Goal: Information Seeking & Learning: Learn about a topic

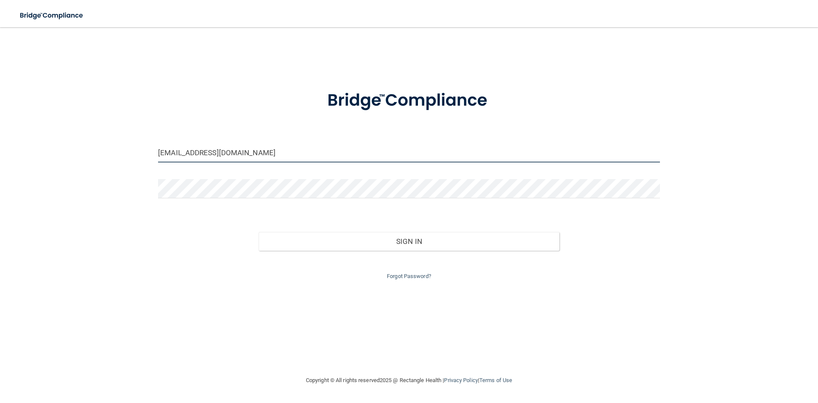
click at [298, 154] on input "jemima.mustacrdh@southpasadenadentistry.com" at bounding box center [409, 152] width 502 height 19
click at [324, 154] on input "jemima.mustacrdh@southpasadenadentisry.com" at bounding box center [409, 152] width 502 height 19
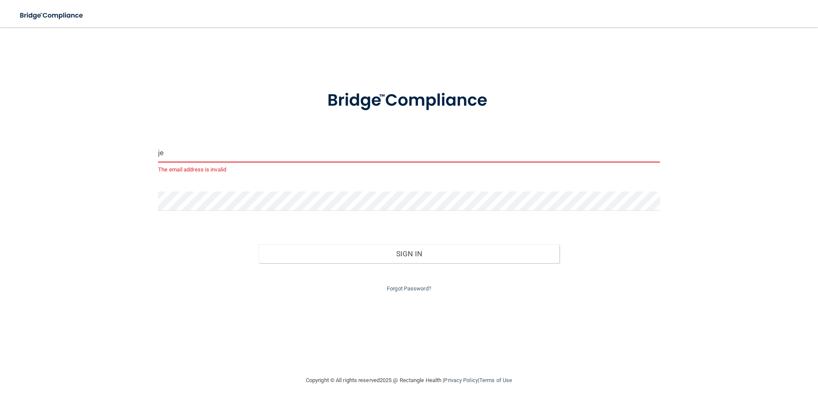
type input "j"
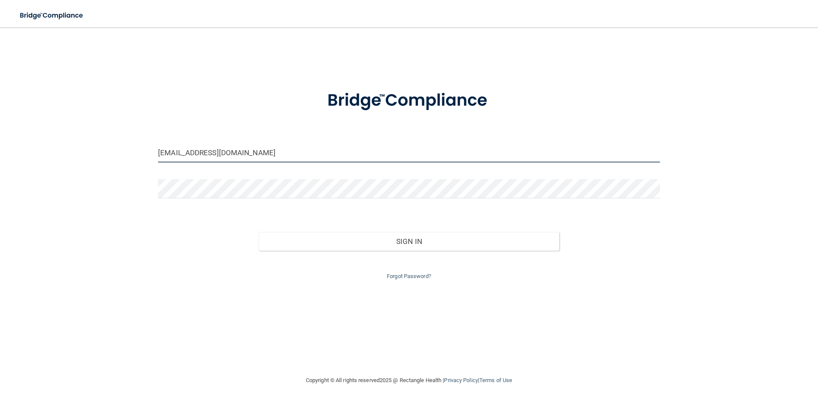
type input "[EMAIL_ADDRESS][DOMAIN_NAME]"
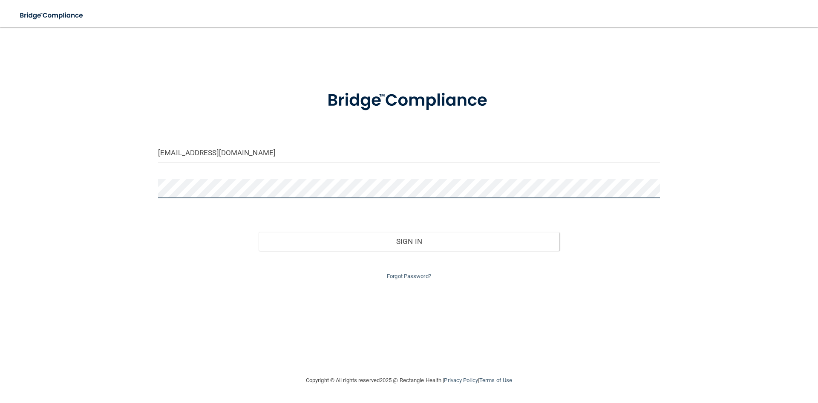
click at [259, 232] on button "Sign In" at bounding box center [409, 241] width 301 height 19
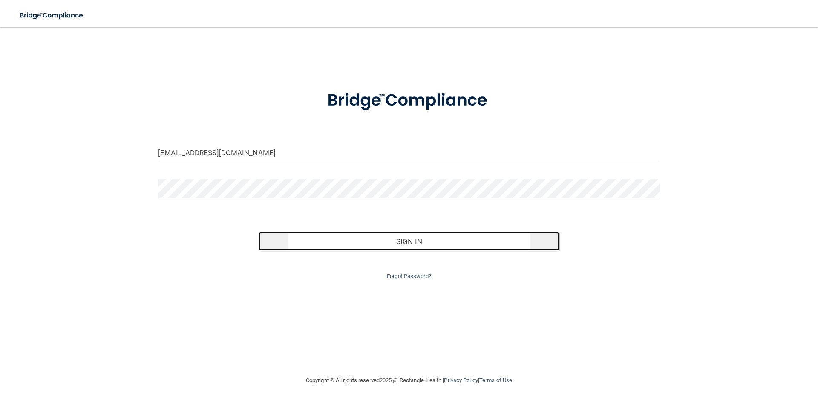
click at [443, 233] on button "Sign In" at bounding box center [409, 241] width 301 height 19
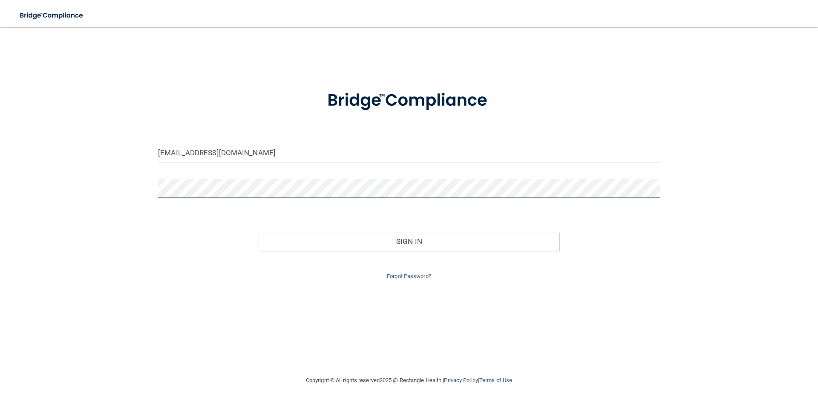
click at [259, 232] on button "Sign In" at bounding box center [409, 241] width 301 height 19
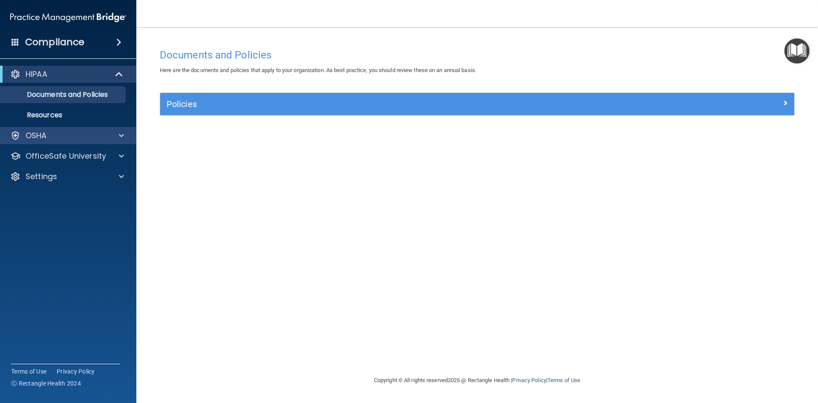
click at [49, 141] on div "OSHA" at bounding box center [68, 135] width 137 height 17
click at [114, 135] on div at bounding box center [119, 135] width 21 height 10
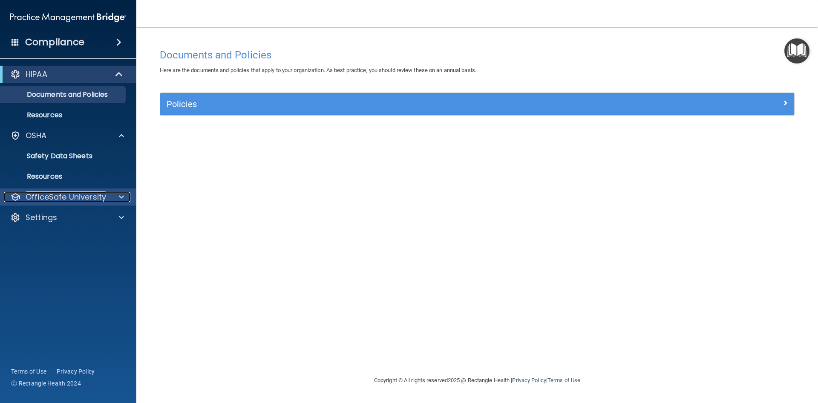
click at [71, 195] on p "OfficeSafe University" at bounding box center [66, 197] width 81 height 10
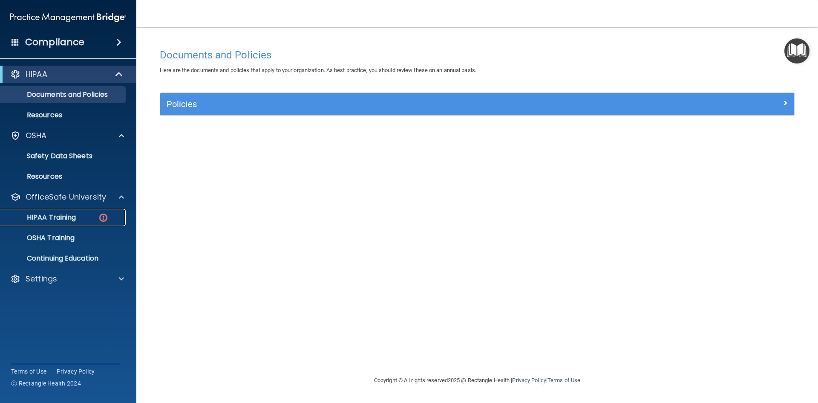
click at [81, 215] on div "HIPAA Training" at bounding box center [64, 217] width 116 height 9
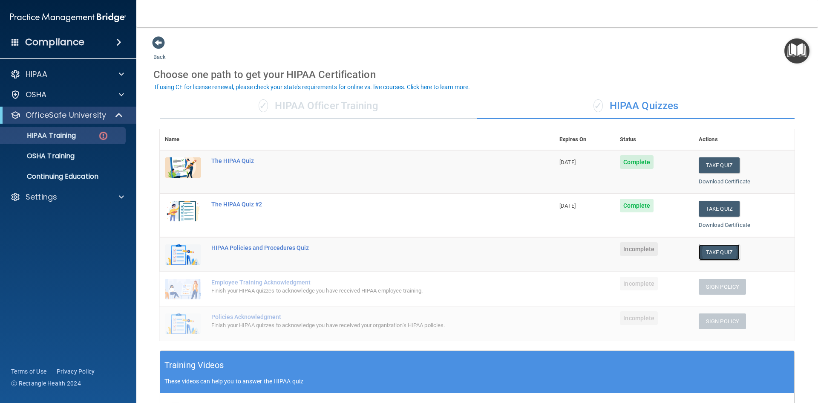
click at [712, 254] on button "Take Quiz" at bounding box center [719, 252] width 41 height 16
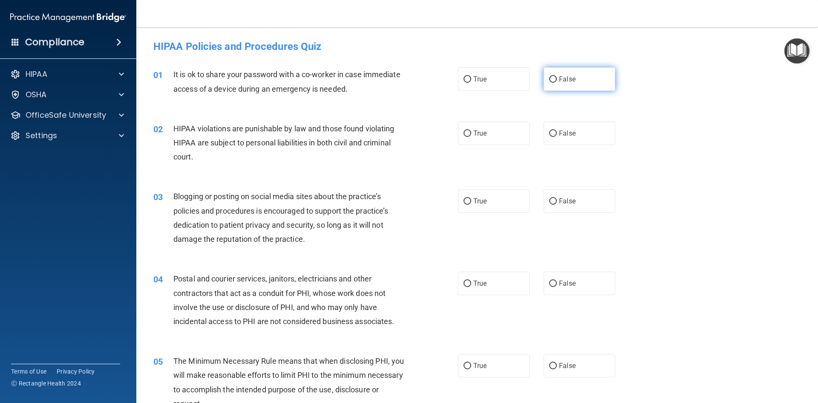
click at [552, 82] on input "False" at bounding box center [553, 79] width 8 height 6
radio input "true"
click at [464, 132] on input "True" at bounding box center [467, 133] width 8 height 6
radio input "true"
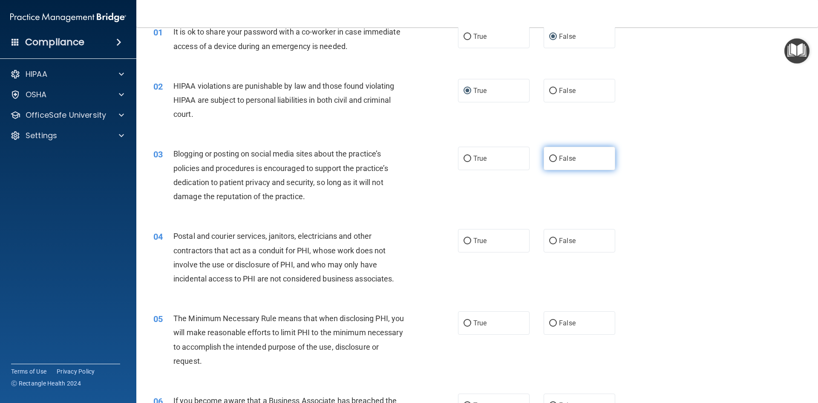
click at [553, 159] on label "False" at bounding box center [580, 158] width 72 height 23
click at [553, 159] on input "False" at bounding box center [553, 158] width 8 height 6
radio input "true"
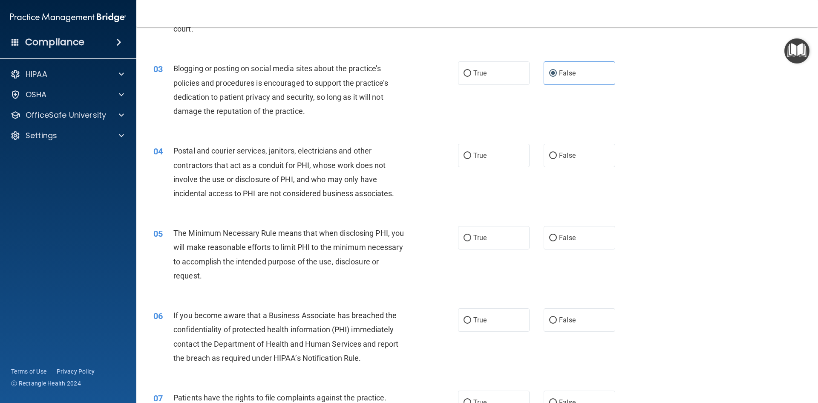
scroll to position [170, 0]
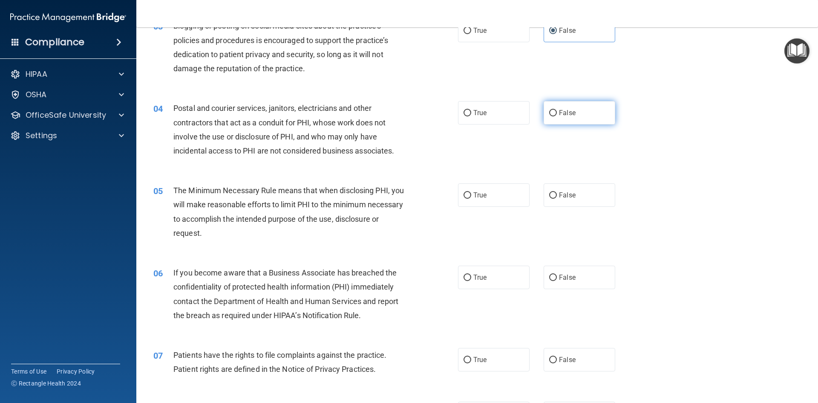
click at [549, 112] on input "False" at bounding box center [553, 113] width 8 height 6
radio input "true"
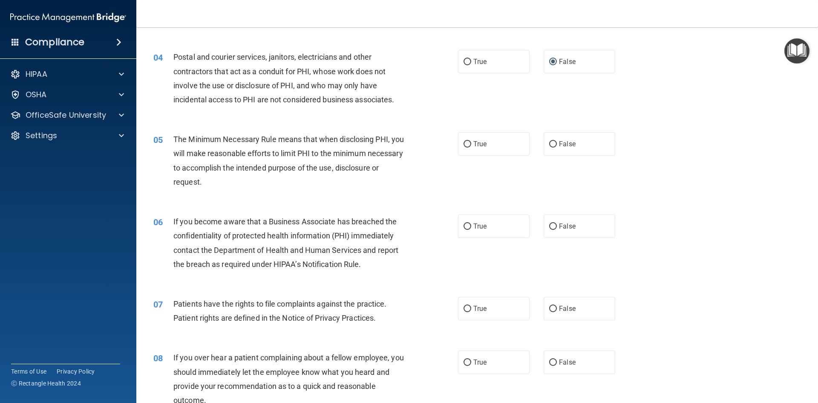
scroll to position [256, 0]
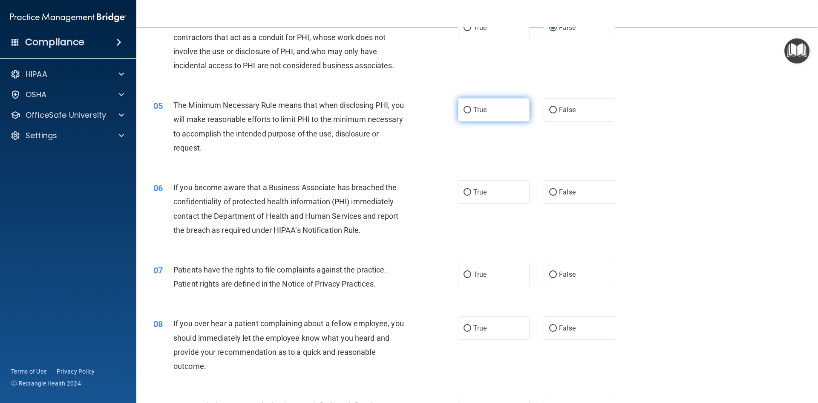
click at [464, 109] on input "True" at bounding box center [467, 110] width 8 height 6
radio input "true"
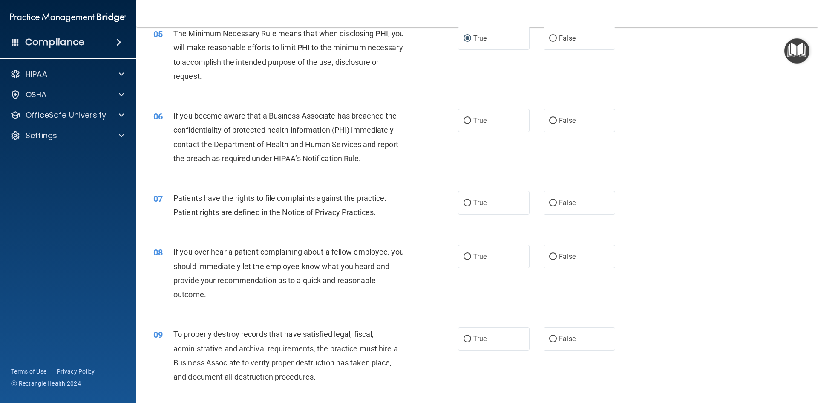
scroll to position [341, 0]
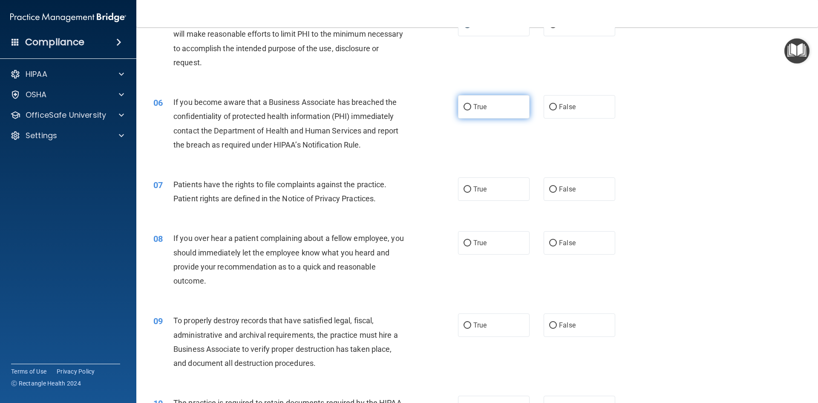
click at [460, 101] on label "True" at bounding box center [494, 106] width 72 height 23
click at [463, 104] on input "True" at bounding box center [467, 107] width 8 height 6
radio input "true"
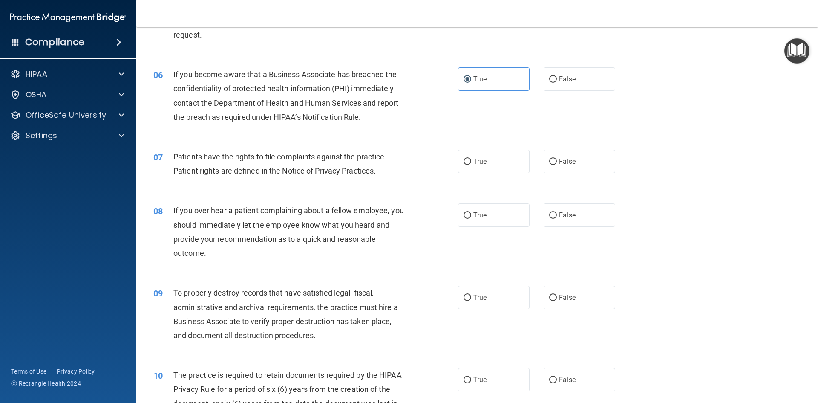
scroll to position [383, 0]
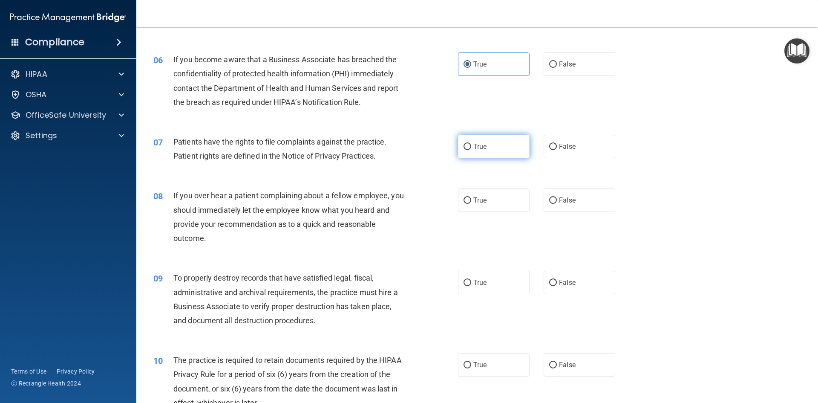
click at [465, 149] on input "True" at bounding box center [467, 147] width 8 height 6
radio input "true"
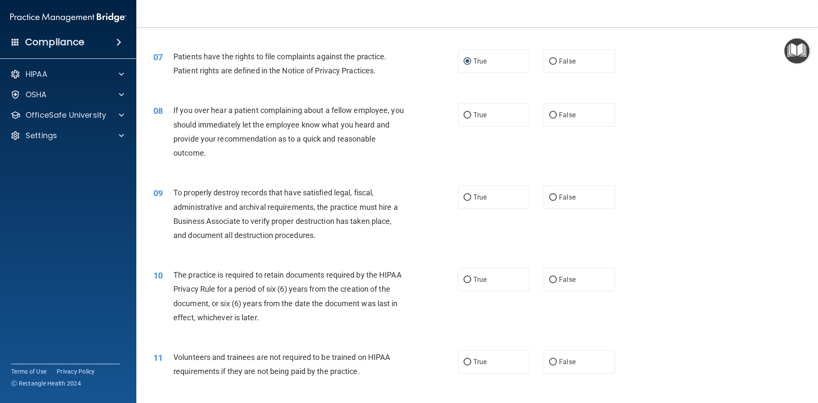
scroll to position [511, 0]
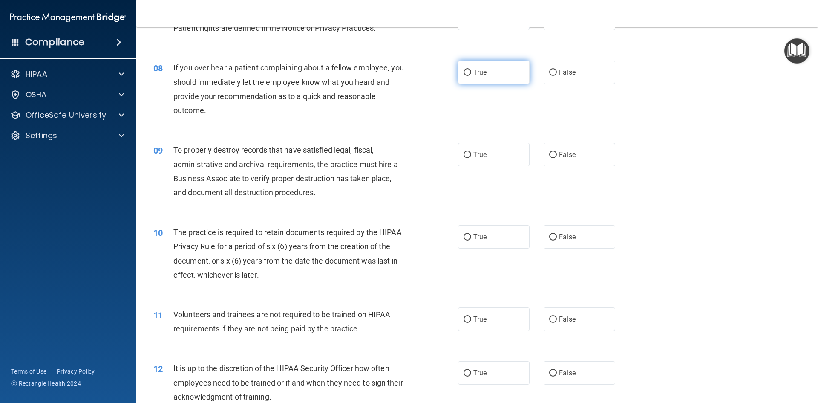
click at [462, 78] on label "True" at bounding box center [494, 71] width 72 height 23
click at [463, 76] on input "True" at bounding box center [467, 72] width 8 height 6
radio input "true"
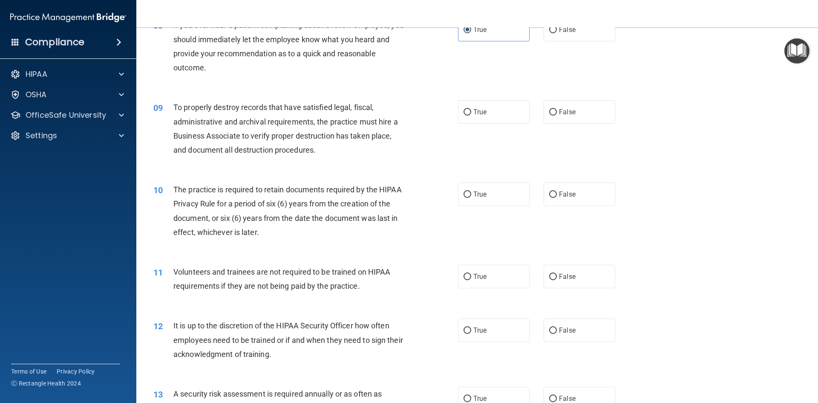
drag, startPoint x: 463, startPoint y: 110, endPoint x: 443, endPoint y: 131, distance: 29.2
click at [463, 111] on input "True" at bounding box center [467, 112] width 8 height 6
radio input "true"
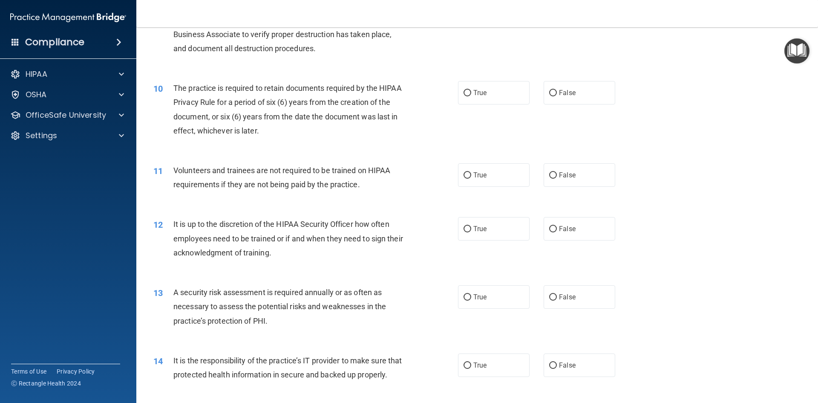
scroll to position [682, 0]
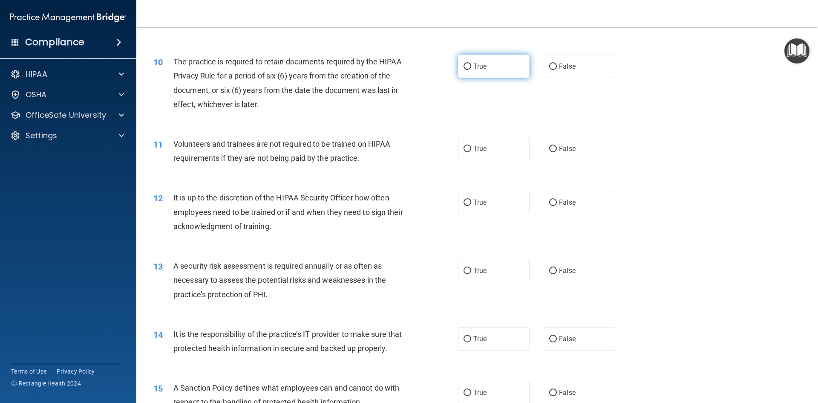
click at [463, 71] on label "True" at bounding box center [494, 66] width 72 height 23
click at [463, 70] on input "True" at bounding box center [467, 66] width 8 height 6
radio input "true"
click at [549, 148] on input "False" at bounding box center [553, 149] width 8 height 6
radio input "true"
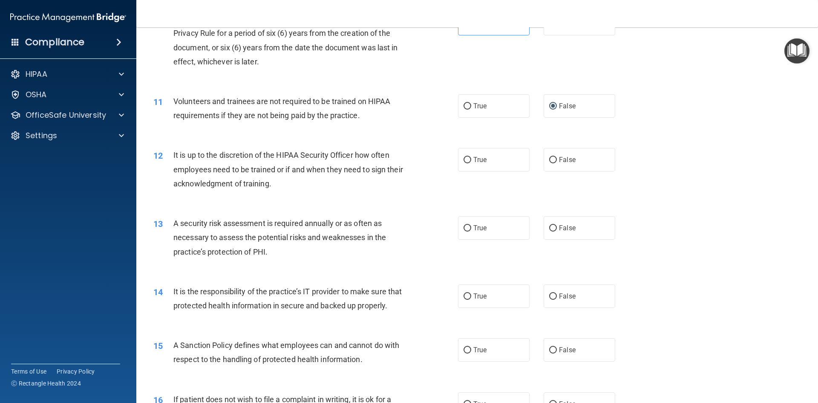
scroll to position [767, 0]
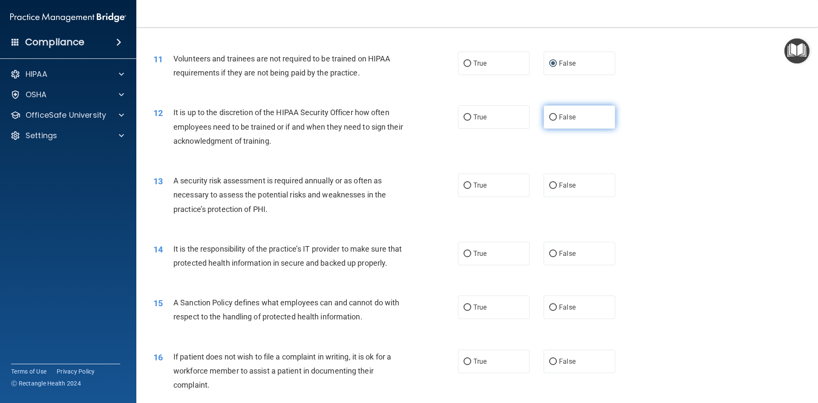
click at [575, 116] on label "False" at bounding box center [580, 116] width 72 height 23
click at [557, 116] on input "False" at bounding box center [553, 117] width 8 height 6
radio input "true"
click at [463, 186] on input "True" at bounding box center [467, 185] width 8 height 6
radio input "true"
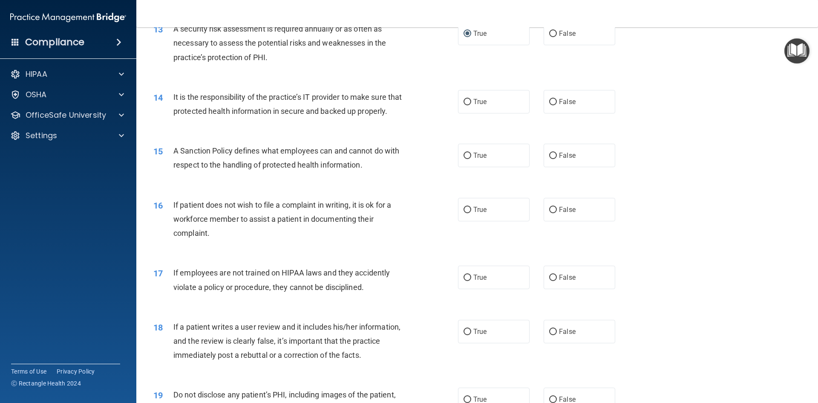
scroll to position [937, 0]
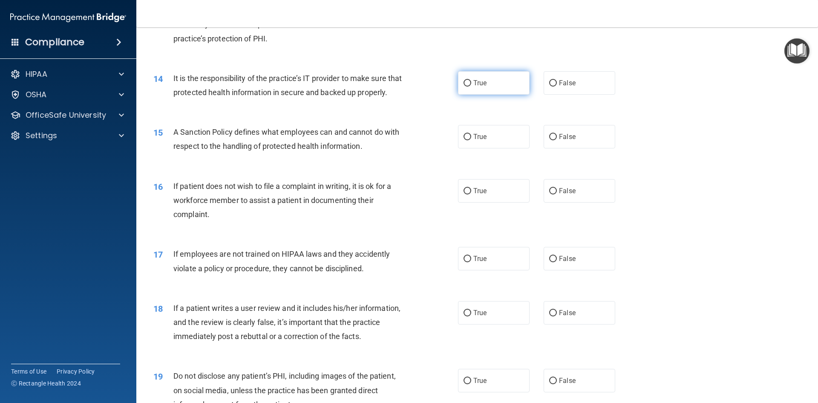
click at [473, 83] on span "True" at bounding box center [479, 83] width 13 height 8
click at [471, 83] on input "True" at bounding box center [467, 83] width 8 height 6
radio input "true"
click at [549, 84] on input "False" at bounding box center [553, 83] width 8 height 6
radio input "true"
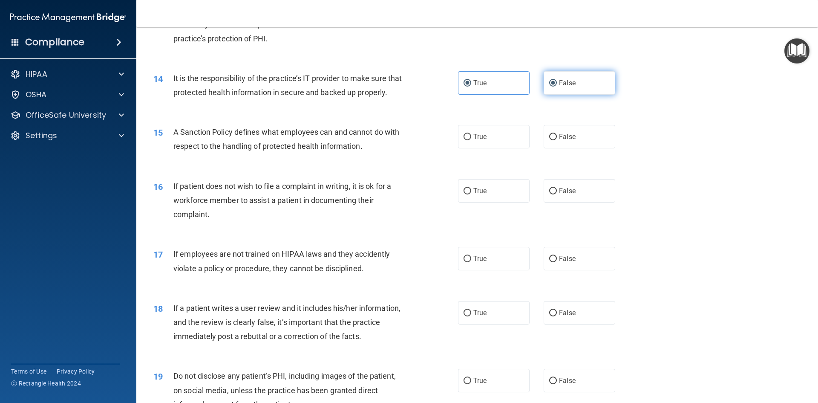
radio input "false"
click at [716, 77] on div "14 It is the responsibility of the practice’s IT provider to make sure that pro…" at bounding box center [477, 87] width 660 height 54
click at [464, 140] on input "True" at bounding box center [467, 137] width 8 height 6
radio input "true"
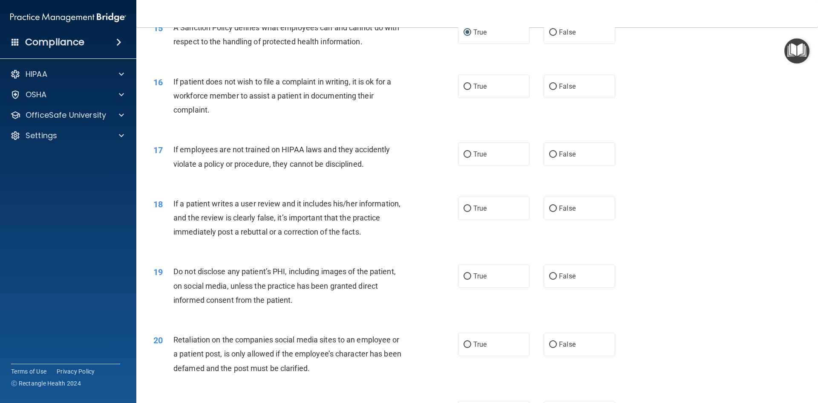
scroll to position [1022, 0]
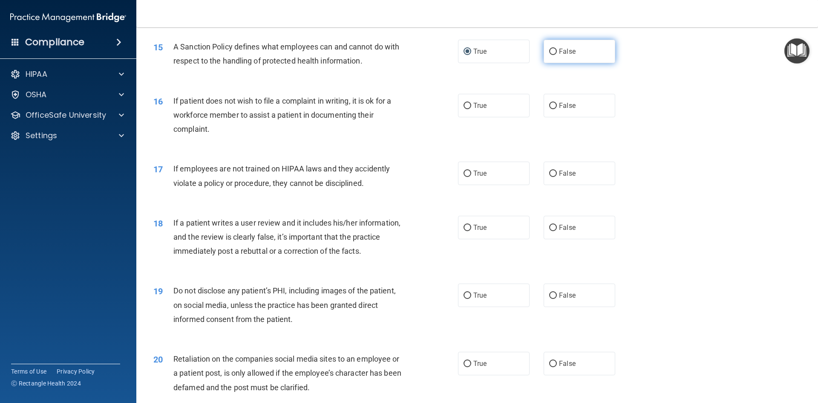
click at [544, 63] on label "False" at bounding box center [580, 51] width 72 height 23
click at [549, 55] on input "False" at bounding box center [553, 52] width 8 height 6
radio input "true"
radio input "false"
click at [466, 109] on input "True" at bounding box center [467, 106] width 8 height 6
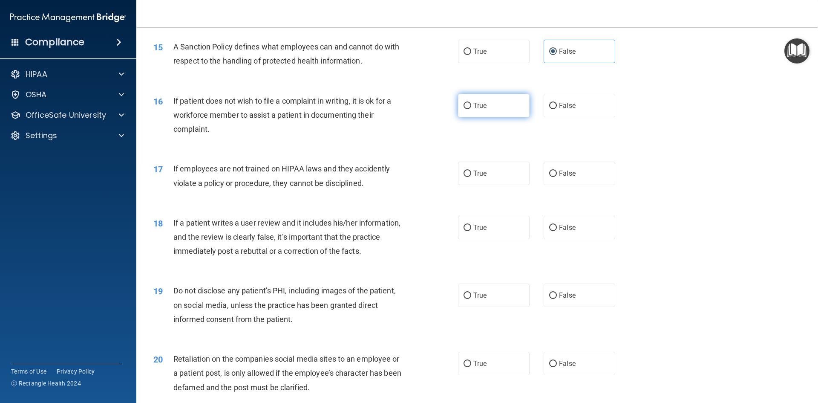
radio input "true"
click at [553, 185] on label "False" at bounding box center [580, 172] width 72 height 23
click at [553, 177] on input "False" at bounding box center [553, 173] width 8 height 6
radio input "true"
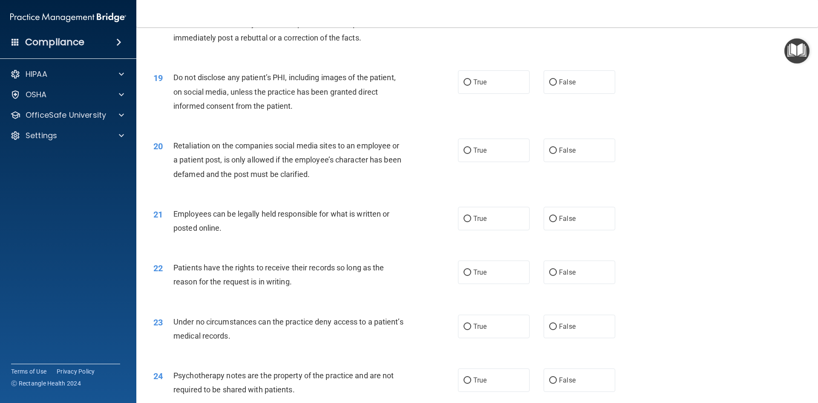
scroll to position [1193, 0]
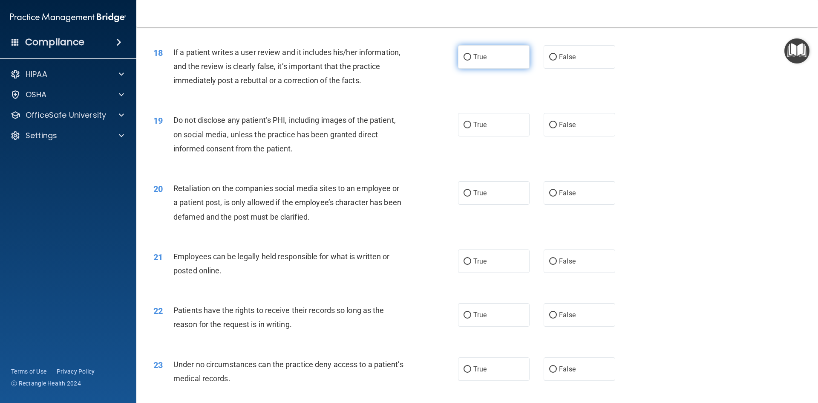
click at [458, 66] on label "True" at bounding box center [494, 56] width 72 height 23
click at [463, 60] on input "True" at bounding box center [467, 57] width 8 height 6
radio input "true"
click at [554, 68] on label "False" at bounding box center [580, 56] width 72 height 23
click at [554, 60] on input "False" at bounding box center [553, 57] width 8 height 6
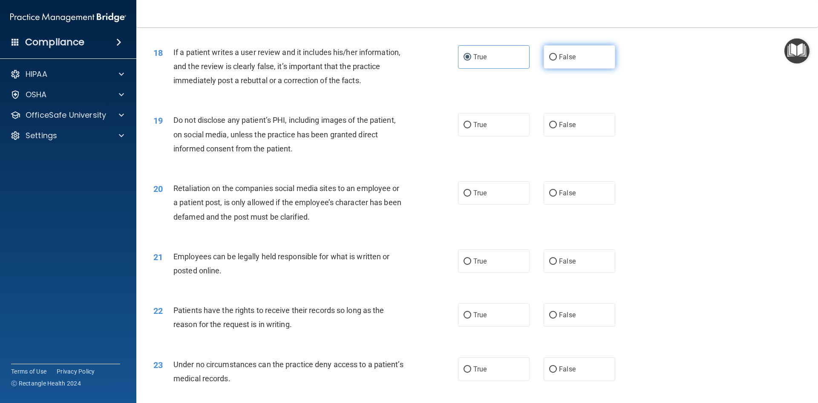
radio input "true"
radio input "false"
click at [469, 136] on label "True" at bounding box center [494, 124] width 72 height 23
click at [469, 128] on input "True" at bounding box center [467, 125] width 8 height 6
radio input "true"
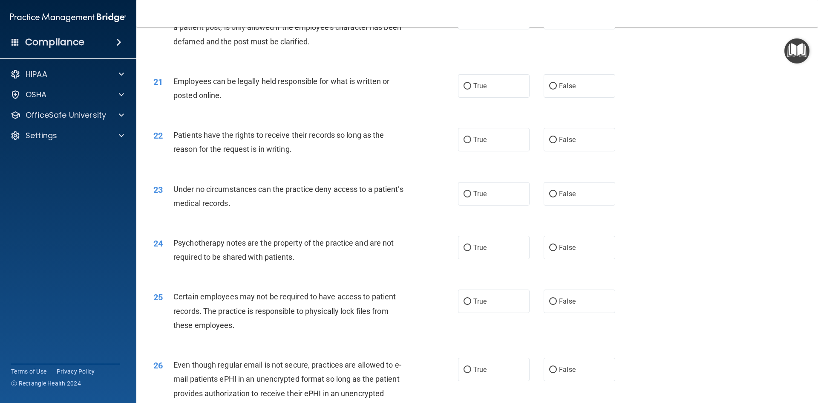
scroll to position [1352, 0]
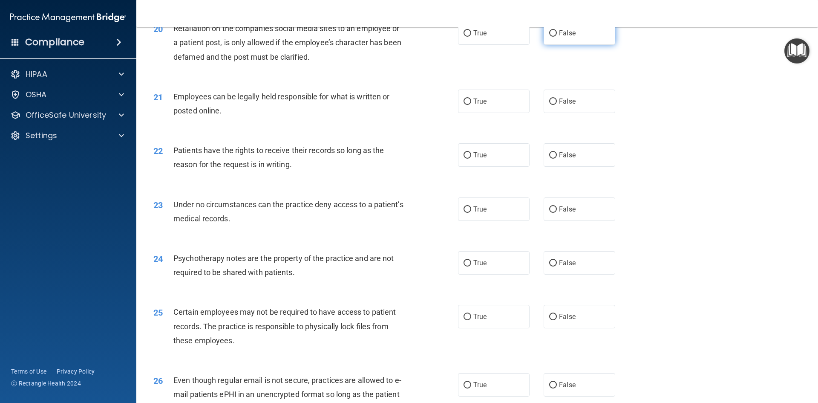
click at [549, 37] on input "False" at bounding box center [553, 33] width 8 height 6
radio input "true"
click at [463, 105] on input "True" at bounding box center [467, 101] width 8 height 6
radio input "true"
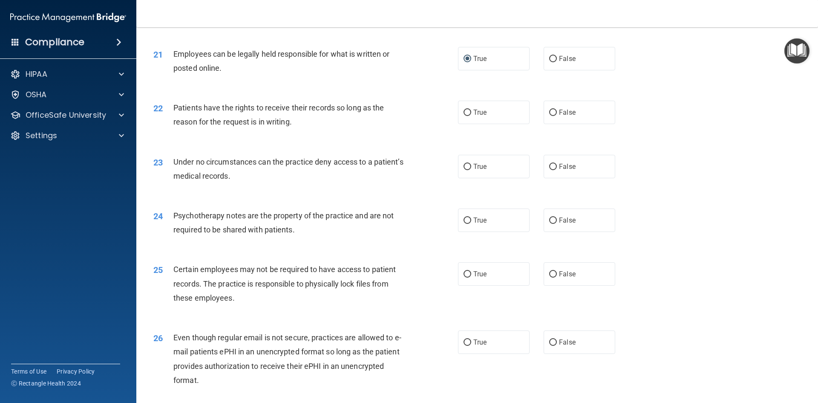
scroll to position [1438, 0]
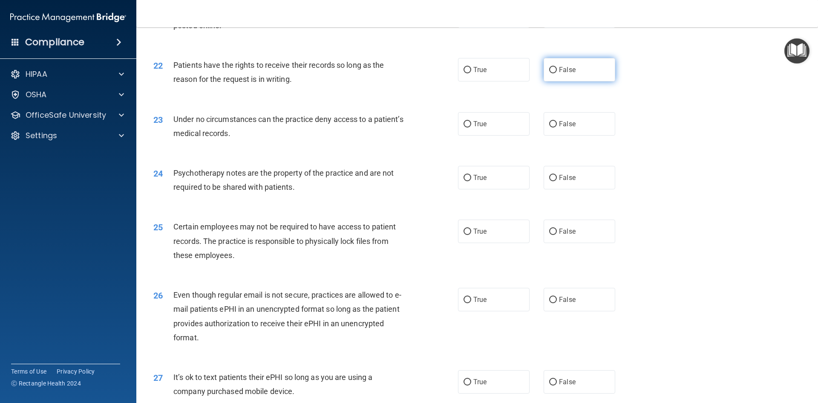
click at [549, 81] on label "False" at bounding box center [580, 69] width 72 height 23
click at [549, 73] on input "False" at bounding box center [553, 70] width 8 height 6
radio input "true"
click at [464, 135] on label "True" at bounding box center [494, 123] width 72 height 23
click at [464, 127] on input "True" at bounding box center [467, 124] width 8 height 6
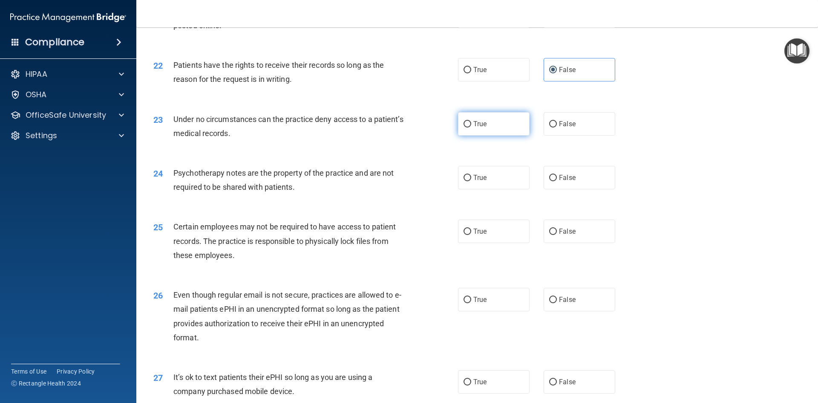
radio input "true"
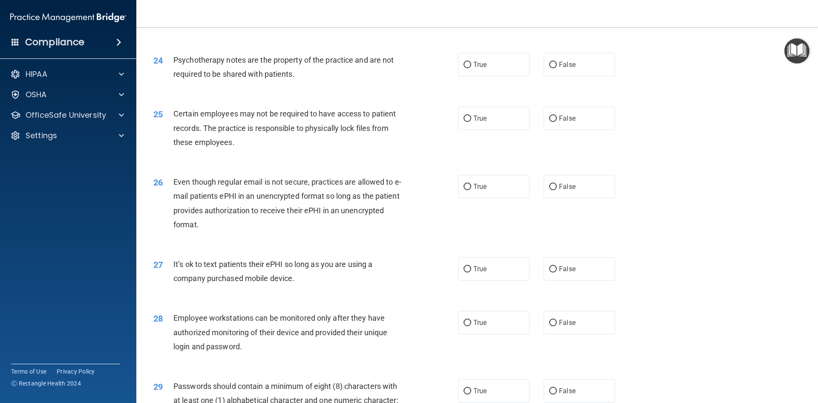
scroll to position [1565, 0]
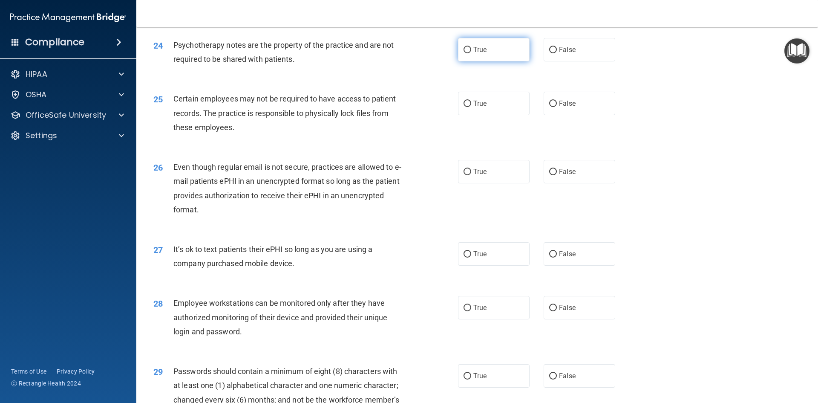
click at [458, 61] on label "True" at bounding box center [494, 49] width 72 height 23
click at [463, 53] on input "True" at bounding box center [467, 50] width 8 height 6
radio input "true"
click at [544, 61] on label "False" at bounding box center [580, 49] width 72 height 23
click at [549, 53] on input "False" at bounding box center [553, 50] width 8 height 6
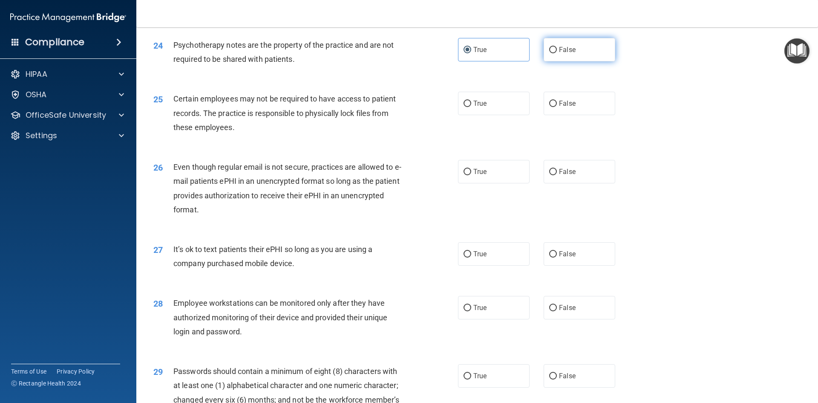
radio input "true"
radio input "false"
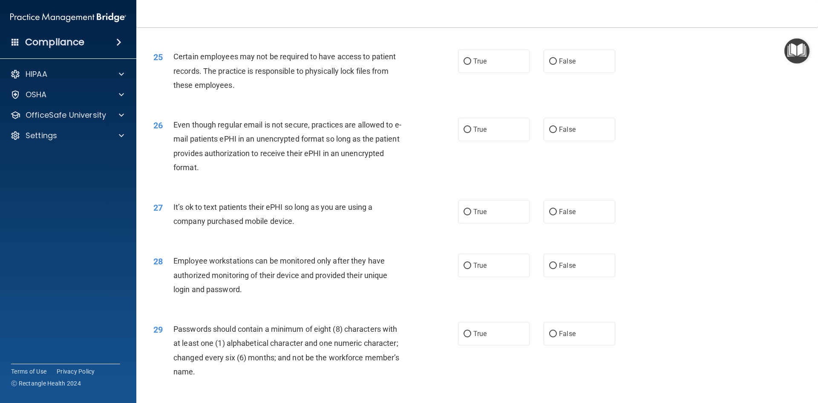
scroll to position [1608, 0]
click at [472, 72] on label "True" at bounding box center [494, 60] width 72 height 23
click at [471, 64] on input "True" at bounding box center [467, 61] width 8 height 6
radio input "true"
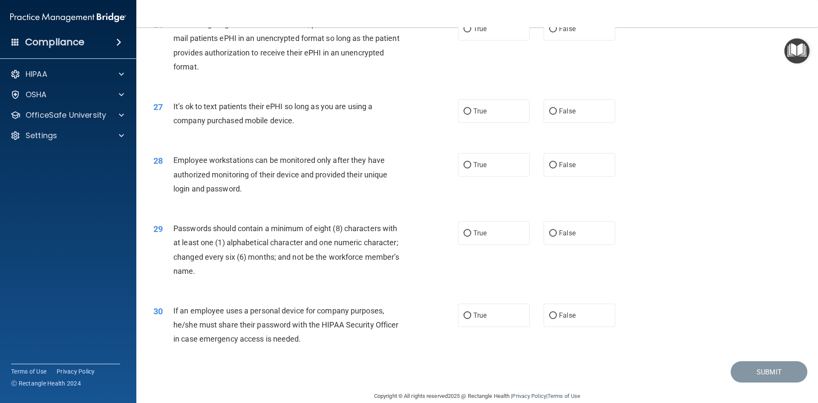
scroll to position [1693, 0]
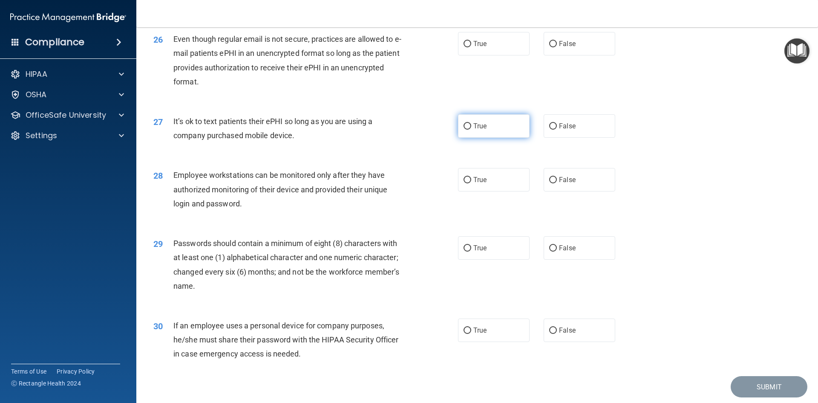
click at [468, 135] on label "True" at bounding box center [494, 125] width 72 height 23
click at [468, 129] on input "True" at bounding box center [467, 126] width 8 height 6
radio input "true"
click at [467, 185] on label "True" at bounding box center [494, 179] width 72 height 23
click at [467, 183] on input "True" at bounding box center [467, 180] width 8 height 6
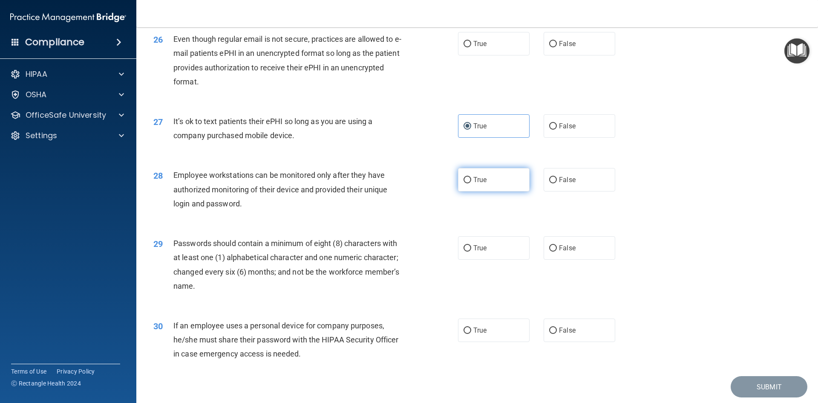
radio input "true"
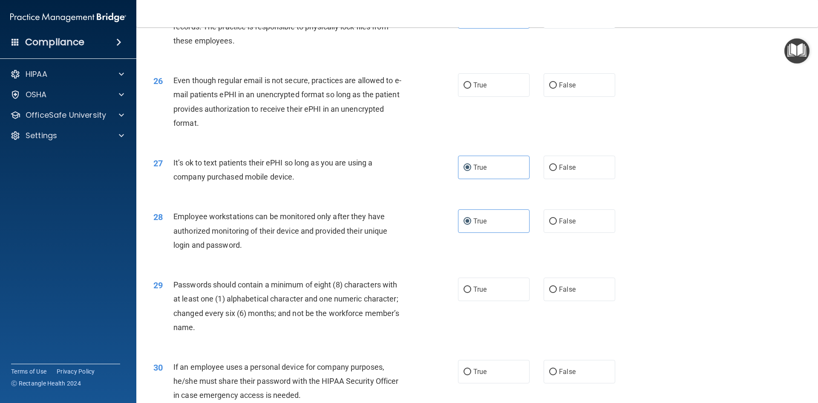
scroll to position [1651, 0]
click at [549, 90] on input "False" at bounding box center [553, 86] width 8 height 6
radio input "true"
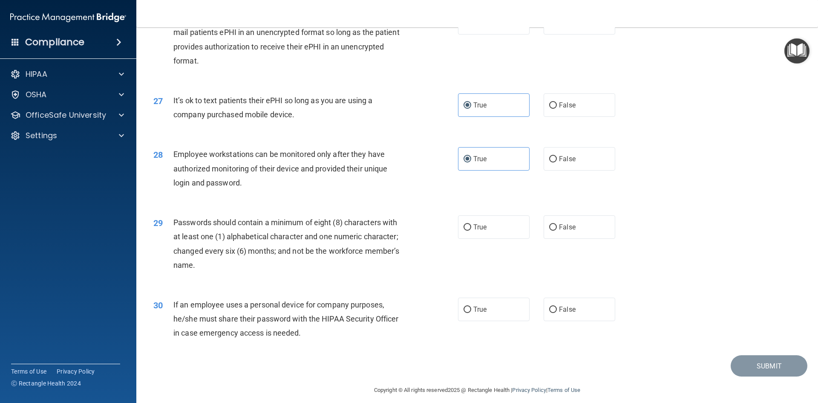
scroll to position [1736, 0]
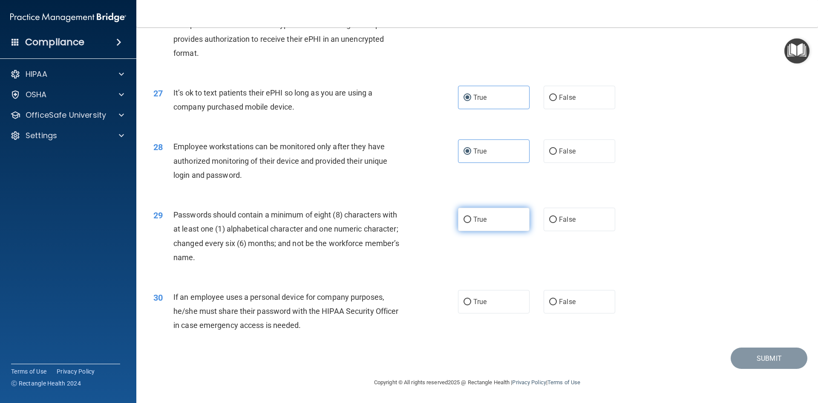
click at [462, 229] on label "True" at bounding box center [494, 218] width 72 height 23
click at [463, 223] on input "True" at bounding box center [467, 219] width 8 height 6
radio input "true"
click at [458, 303] on label "True" at bounding box center [494, 301] width 72 height 23
click at [463, 303] on input "True" at bounding box center [467, 302] width 8 height 6
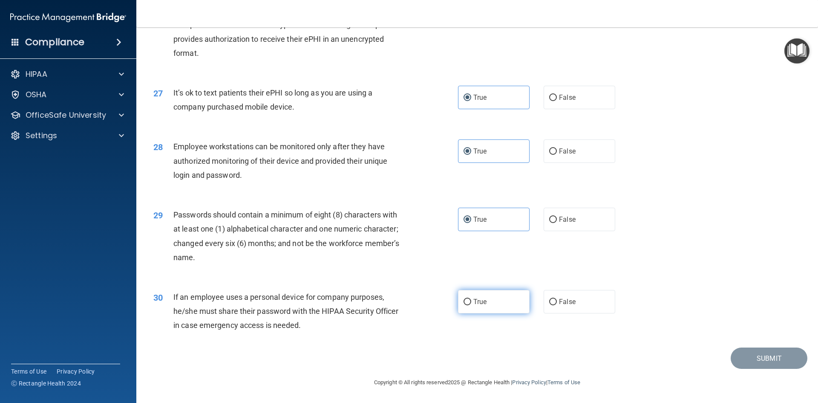
radio input "true"
click at [749, 361] on button "Submit" at bounding box center [769, 358] width 77 height 22
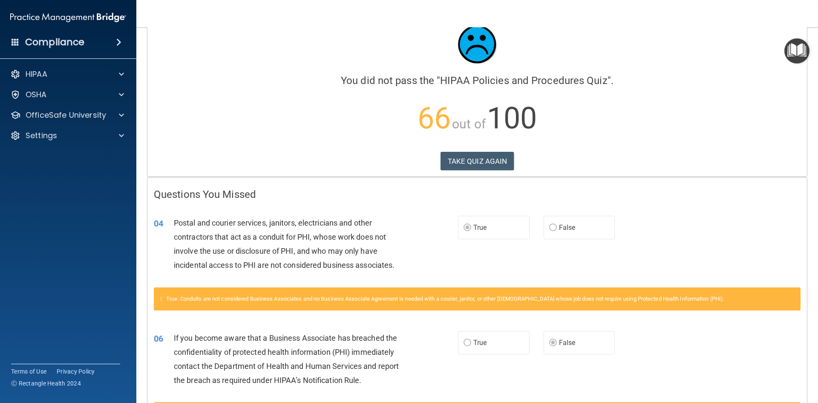
scroll to position [9, 0]
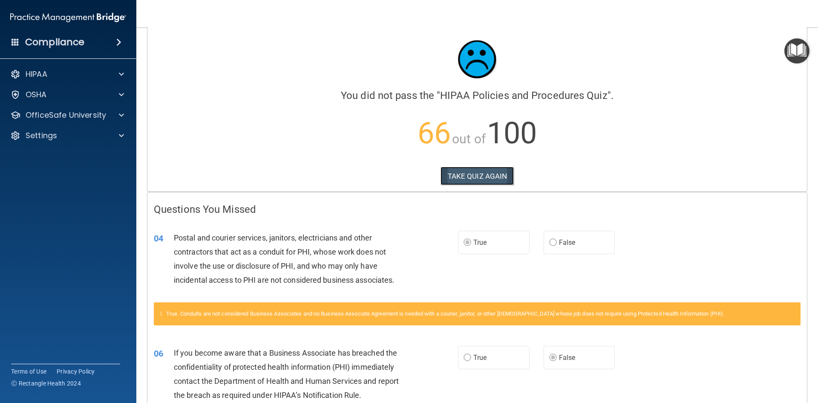
click at [457, 178] on button "TAKE QUIZ AGAIN" at bounding box center [477, 176] width 74 height 19
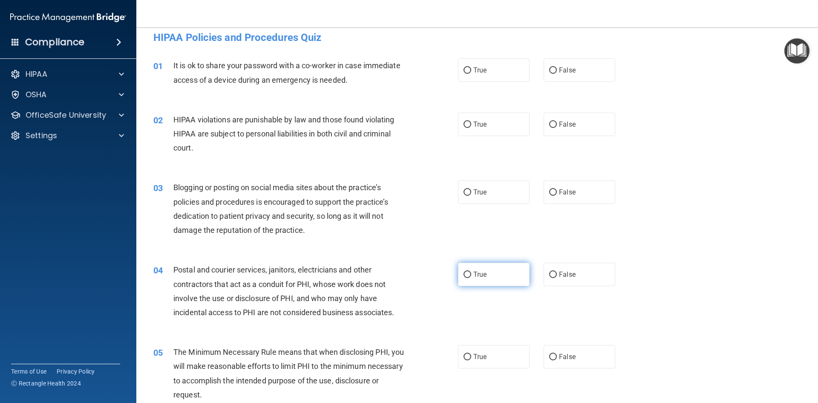
click at [469, 275] on label "True" at bounding box center [494, 273] width 72 height 23
click at [469, 275] on input "True" at bounding box center [467, 274] width 8 height 6
radio input "true"
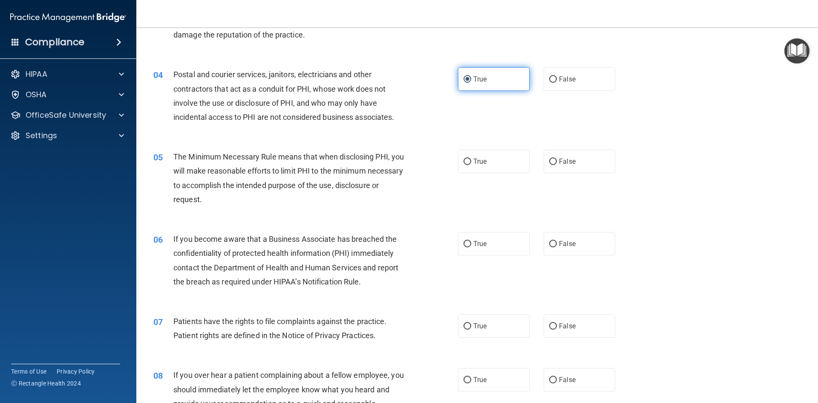
scroll to position [222, 0]
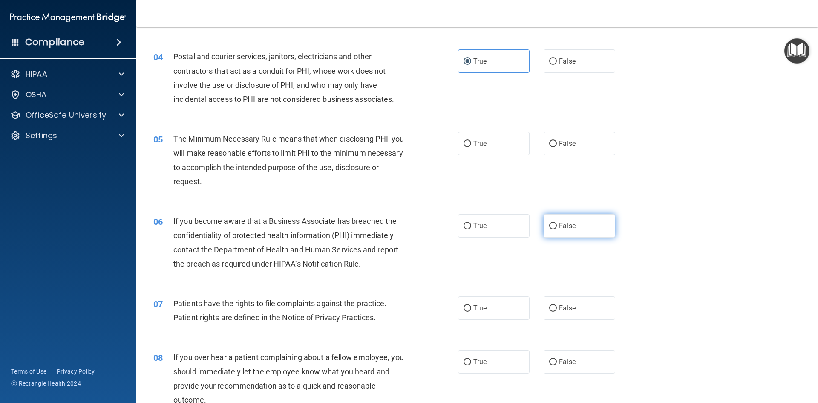
click at [559, 226] on span "False" at bounding box center [567, 226] width 17 height 8
click at [557, 226] on input "False" at bounding box center [553, 226] width 8 height 6
radio input "true"
click at [549, 360] on input "False" at bounding box center [553, 362] width 8 height 6
radio input "true"
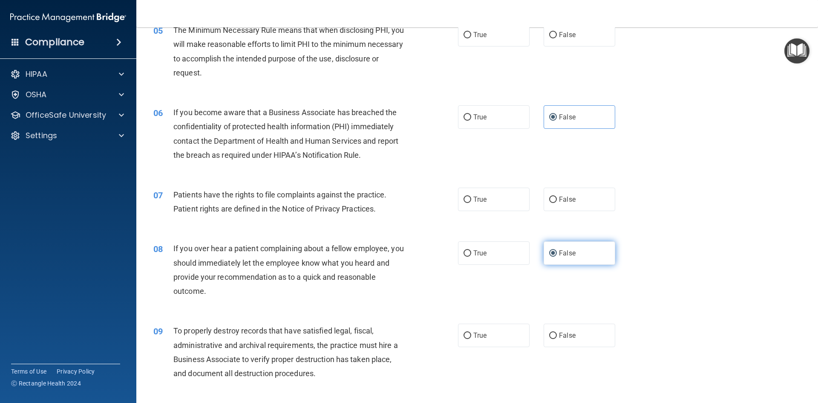
scroll to position [350, 0]
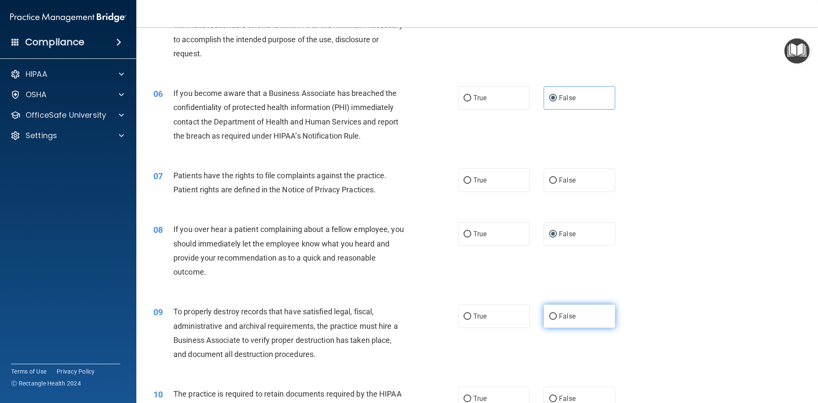
click at [548, 311] on label "False" at bounding box center [580, 315] width 72 height 23
click at [549, 313] on input "False" at bounding box center [553, 316] width 8 height 6
radio input "true"
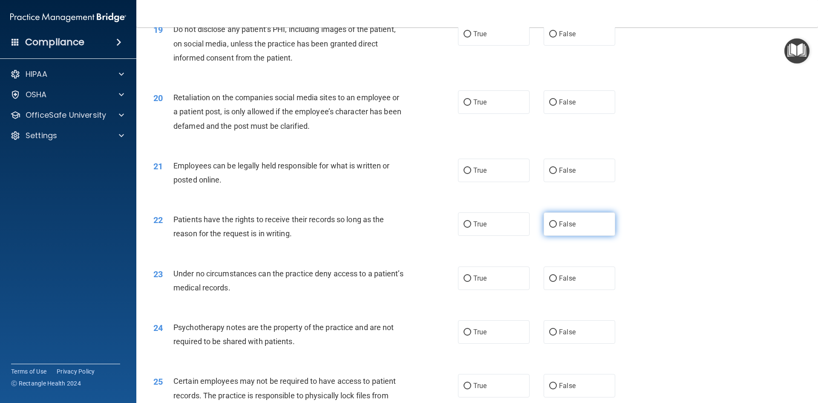
scroll to position [1287, 0]
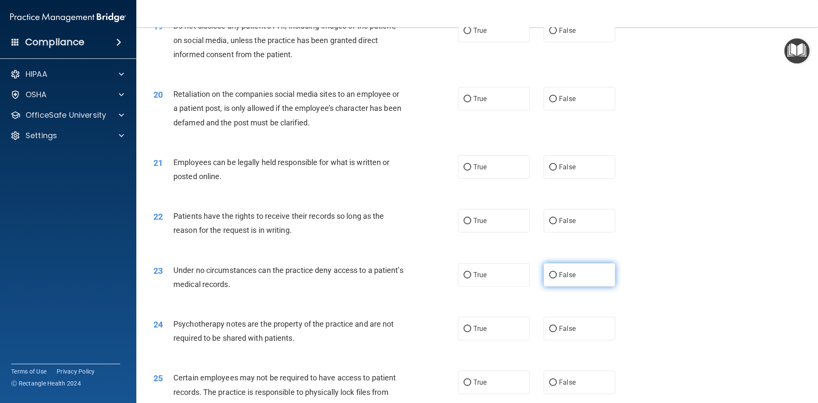
click at [549, 286] on label "False" at bounding box center [580, 274] width 72 height 23
click at [549, 278] on input "False" at bounding box center [553, 275] width 8 height 6
radio input "true"
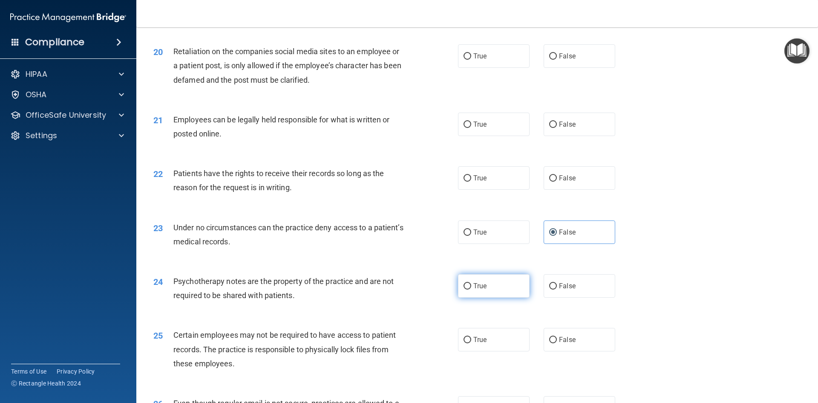
click at [479, 297] on label "True" at bounding box center [494, 285] width 72 height 23
click at [471, 289] on input "True" at bounding box center [467, 286] width 8 height 6
radio input "true"
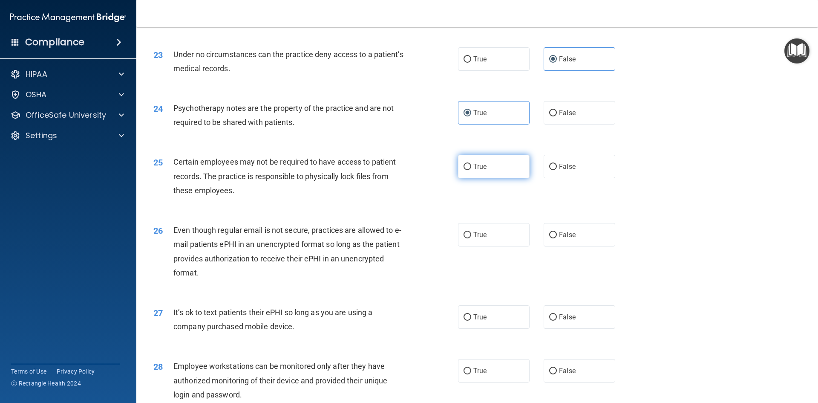
scroll to position [1542, 0]
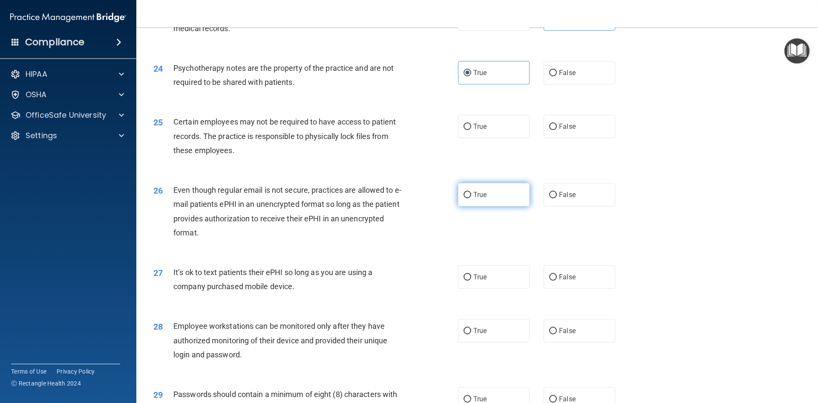
click at [486, 206] on label "True" at bounding box center [494, 194] width 72 height 23
click at [471, 198] on input "True" at bounding box center [467, 195] width 8 height 6
radio input "true"
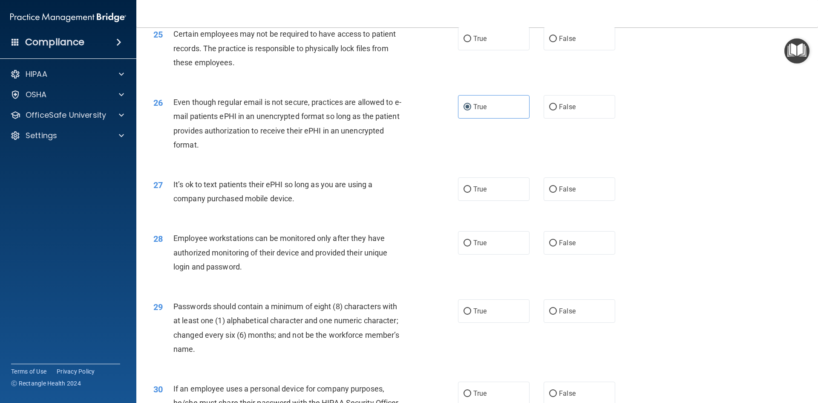
scroll to position [1608, 0]
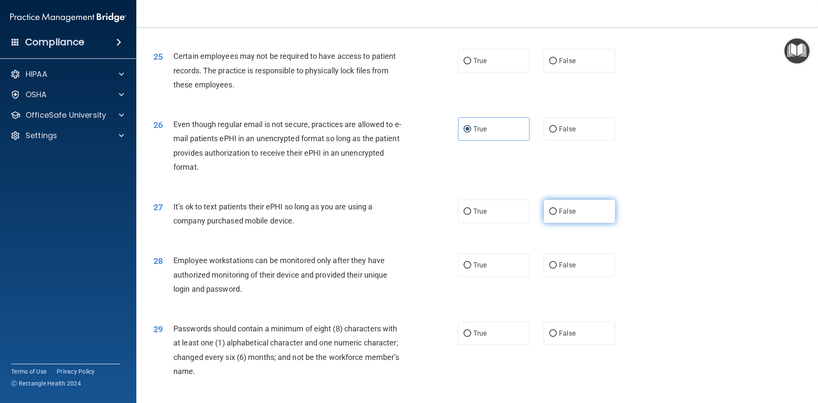
click at [549, 215] on input "False" at bounding box center [553, 211] width 8 height 6
radio input "true"
click at [544, 276] on label "False" at bounding box center [580, 264] width 72 height 23
click at [549, 268] on input "False" at bounding box center [553, 265] width 8 height 6
radio input "true"
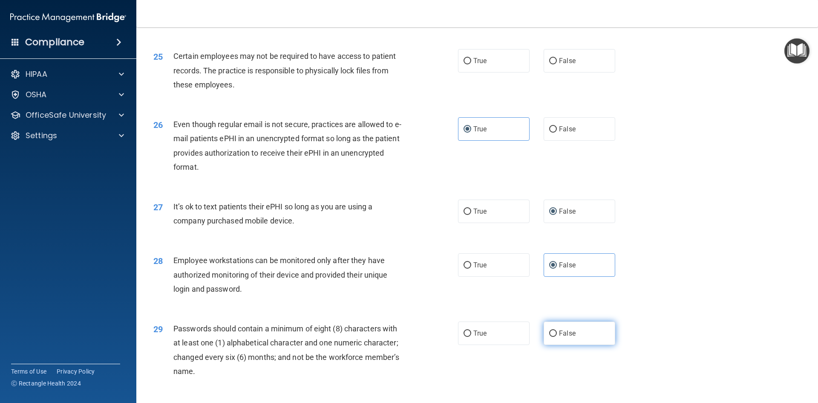
click at [551, 337] on input "False" at bounding box center [553, 333] width 8 height 6
radio input "true"
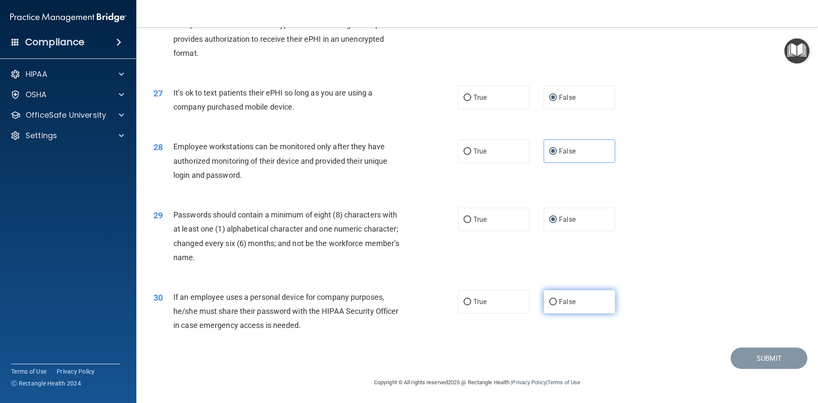
scroll to position [1736, 0]
click at [549, 227] on label "False" at bounding box center [580, 218] width 72 height 23
click at [549, 223] on input "False" at bounding box center [553, 219] width 8 height 6
click at [551, 304] on input "False" at bounding box center [553, 302] width 8 height 6
radio input "true"
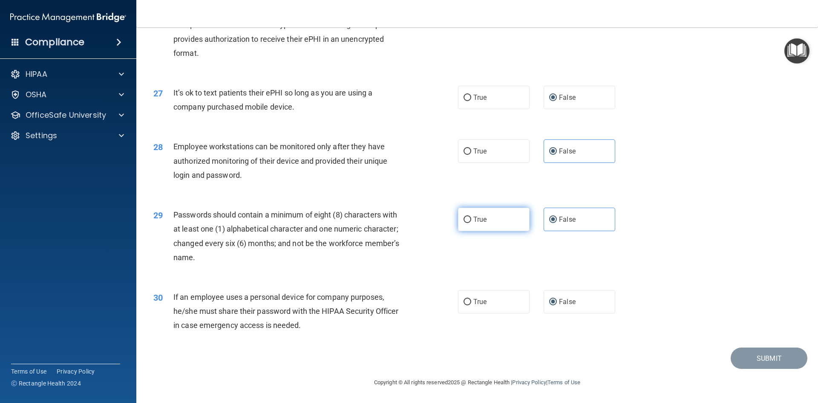
click at [466, 217] on input "True" at bounding box center [467, 219] width 8 height 6
radio input "true"
radio input "false"
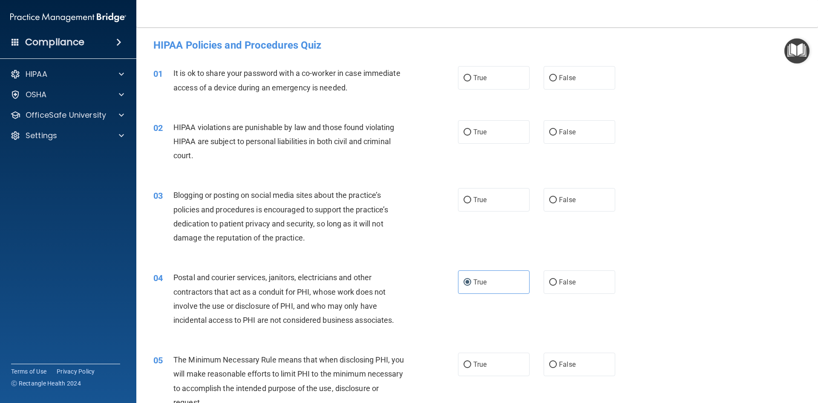
scroll to position [0, 0]
click at [549, 82] on input "False" at bounding box center [553, 79] width 8 height 6
radio input "true"
click at [473, 130] on span "True" at bounding box center [479, 133] width 13 height 8
click at [471, 130] on input "True" at bounding box center [467, 133] width 8 height 6
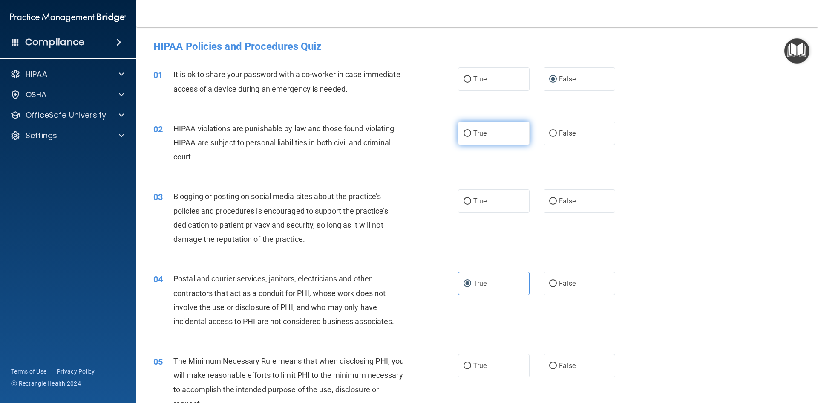
radio input "true"
click at [549, 208] on label "False" at bounding box center [580, 200] width 72 height 23
click at [549, 204] on input "False" at bounding box center [553, 201] width 8 height 6
radio input "true"
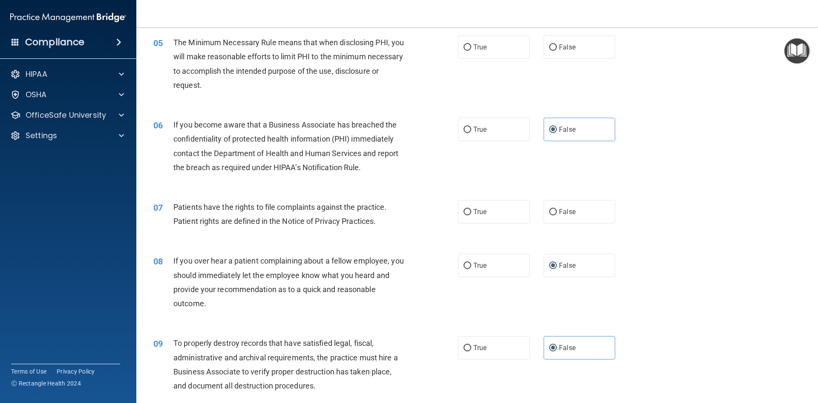
scroll to position [341, 0]
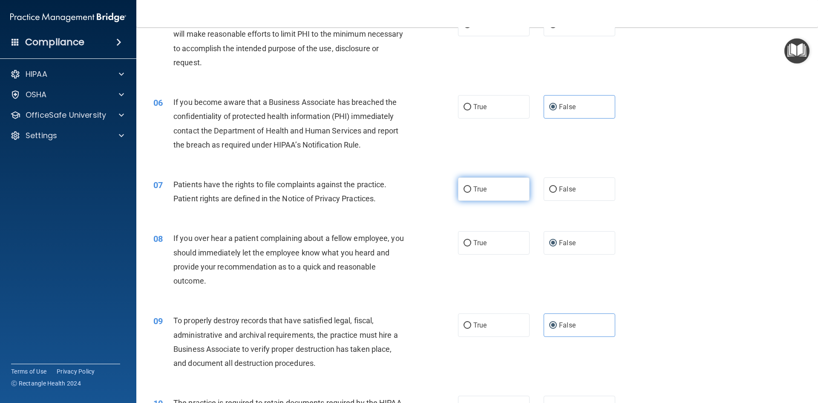
click at [485, 191] on label "True" at bounding box center [494, 188] width 72 height 23
click at [471, 191] on input "True" at bounding box center [467, 189] width 8 height 6
radio input "true"
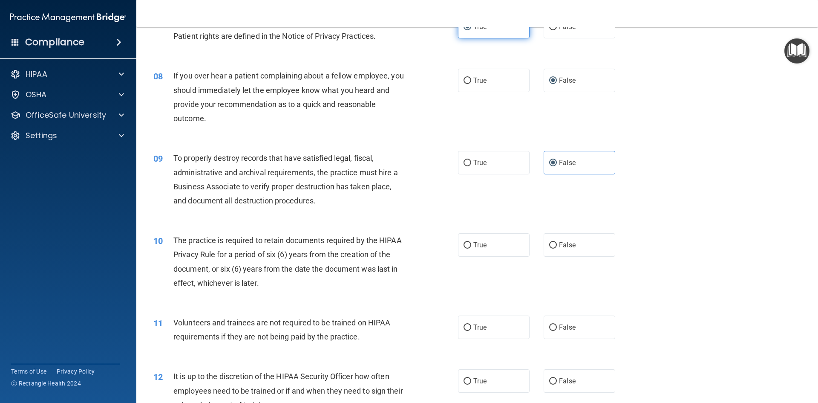
scroll to position [554, 0]
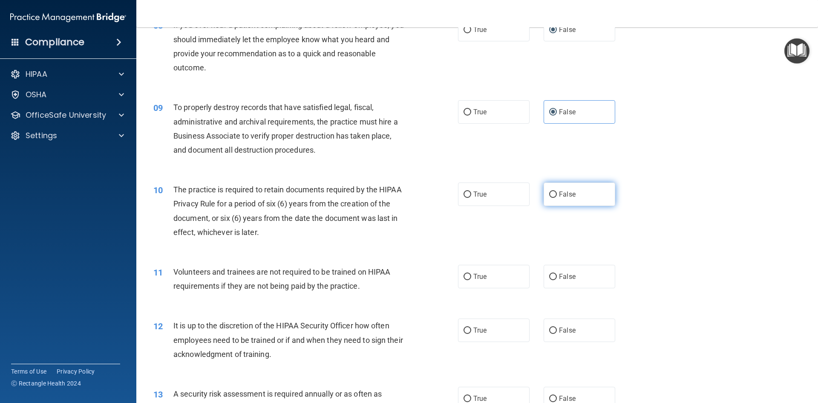
click at [559, 196] on span "False" at bounding box center [567, 194] width 17 height 8
click at [557, 196] on input "False" at bounding box center [553, 194] width 8 height 6
radio input "true"
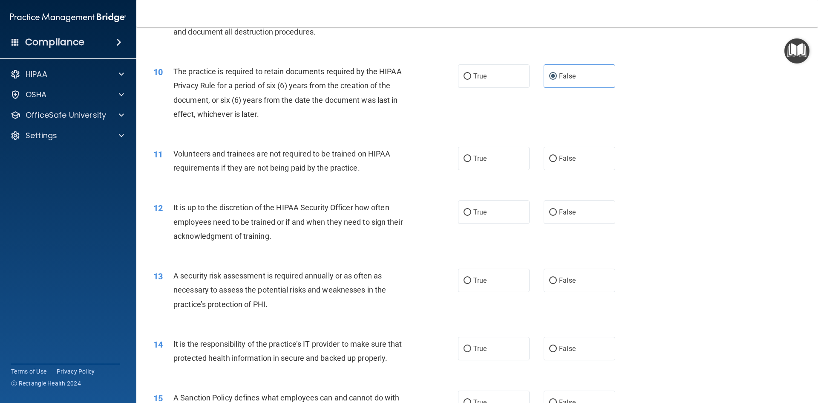
scroll to position [682, 0]
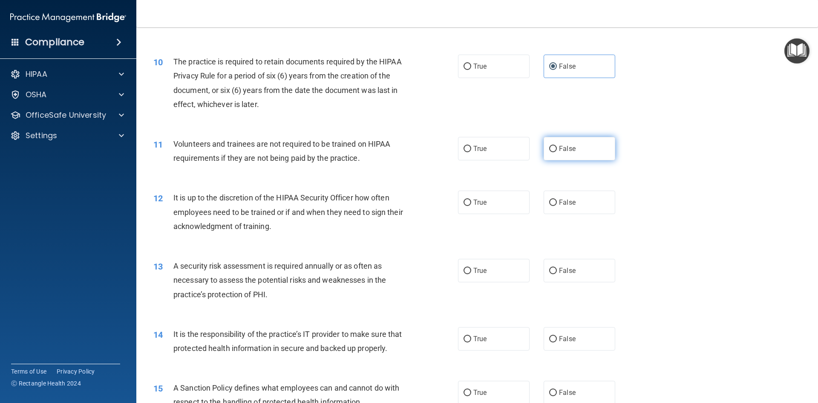
click at [549, 150] on input "False" at bounding box center [553, 149] width 8 height 6
radio input "true"
click at [550, 203] on input "False" at bounding box center [553, 202] width 8 height 6
radio input "true"
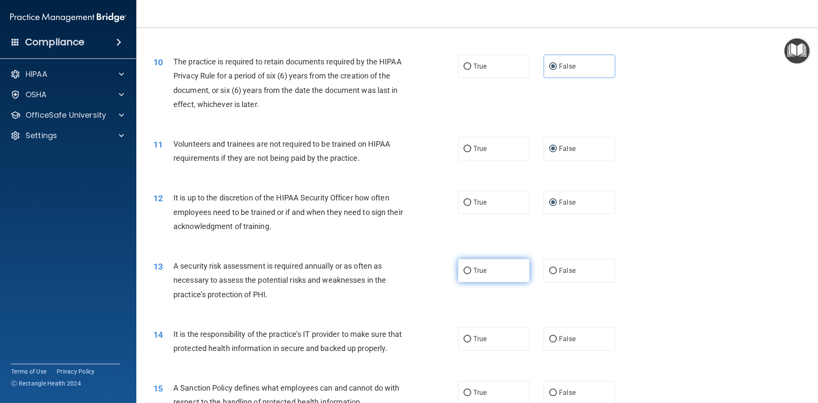
click at [481, 273] on span "True" at bounding box center [479, 270] width 13 height 8
click at [471, 273] on input "True" at bounding box center [467, 271] width 8 height 6
radio input "true"
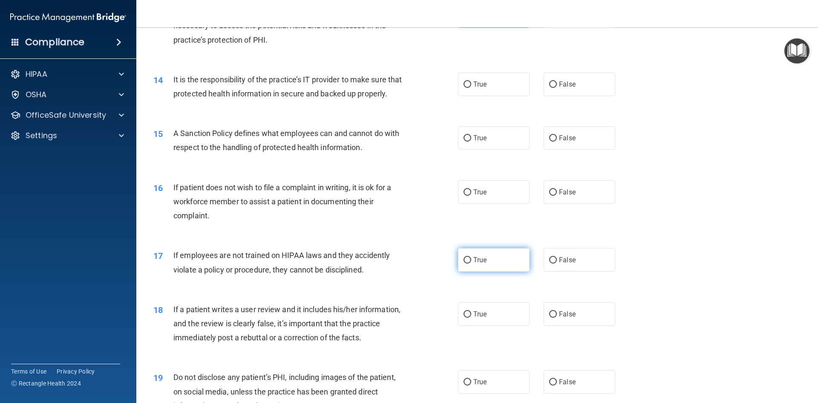
scroll to position [937, 0]
click at [549, 81] on input "False" at bounding box center [553, 83] width 8 height 6
radio input "true"
click at [552, 148] on label "False" at bounding box center [580, 136] width 72 height 23
click at [552, 140] on input "False" at bounding box center [553, 137] width 8 height 6
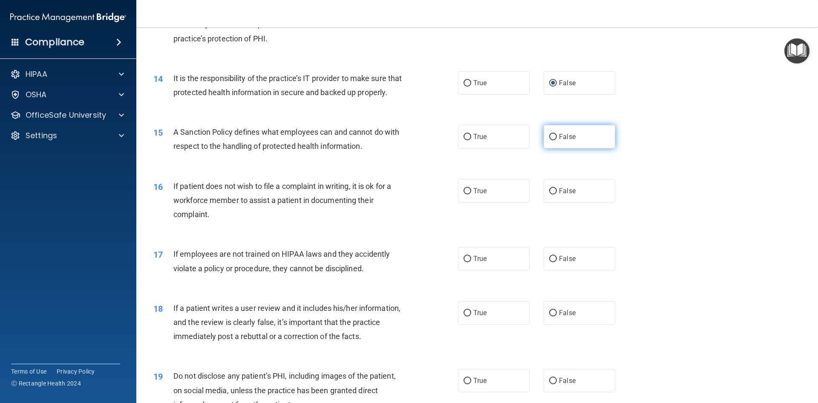
radio input "true"
click at [482, 195] on span "True" at bounding box center [479, 191] width 13 height 8
click at [471, 194] on input "True" at bounding box center [467, 191] width 8 height 6
radio input "true"
click at [551, 316] on input "False" at bounding box center [553, 313] width 8 height 6
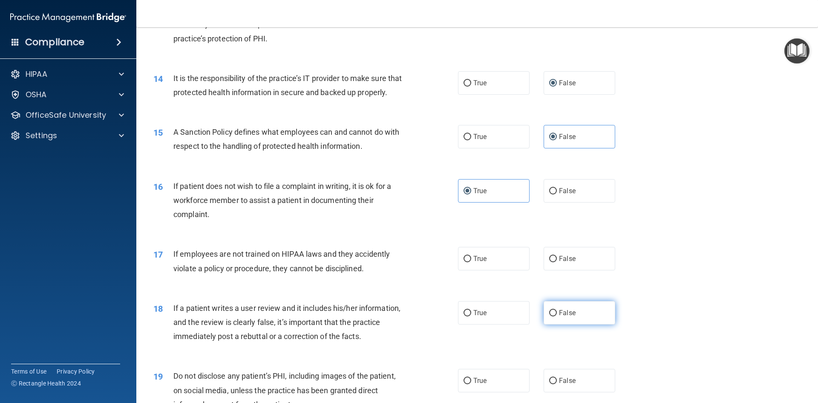
radio input "true"
click at [553, 270] on label "False" at bounding box center [580, 258] width 72 height 23
click at [553, 262] on input "False" at bounding box center [553, 259] width 8 height 6
radio input "true"
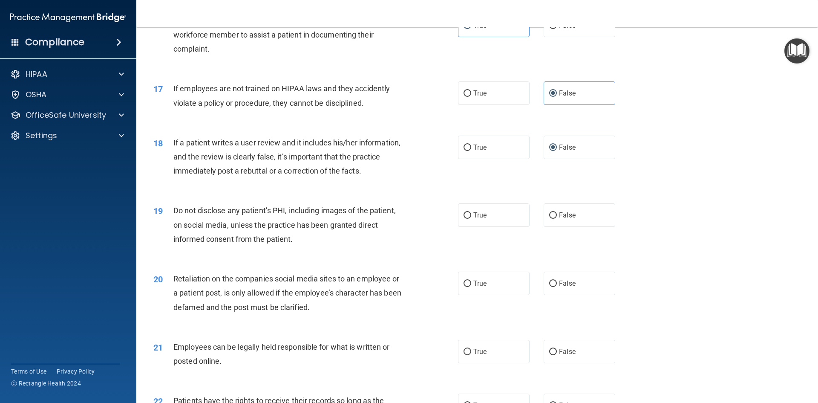
scroll to position [1108, 0]
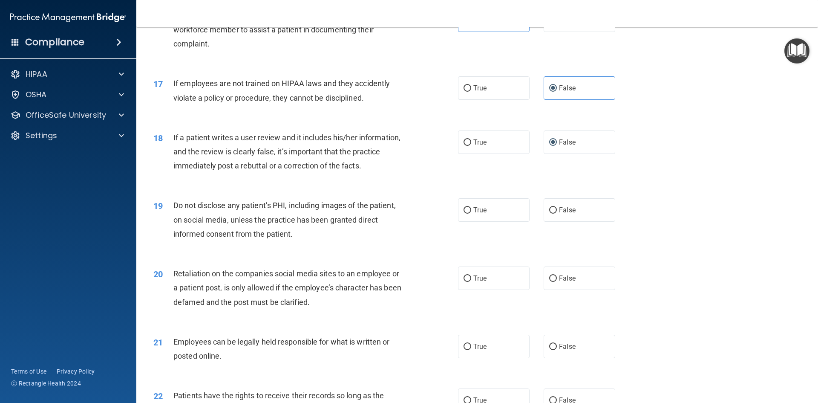
click at [451, 229] on div "19 Do not disclose any patient’s PHI, including images of the patient, on socia…" at bounding box center [306, 221] width 330 height 47
click at [467, 222] on label "True" at bounding box center [494, 209] width 72 height 23
click at [467, 213] on input "True" at bounding box center [467, 210] width 8 height 6
radio input "true"
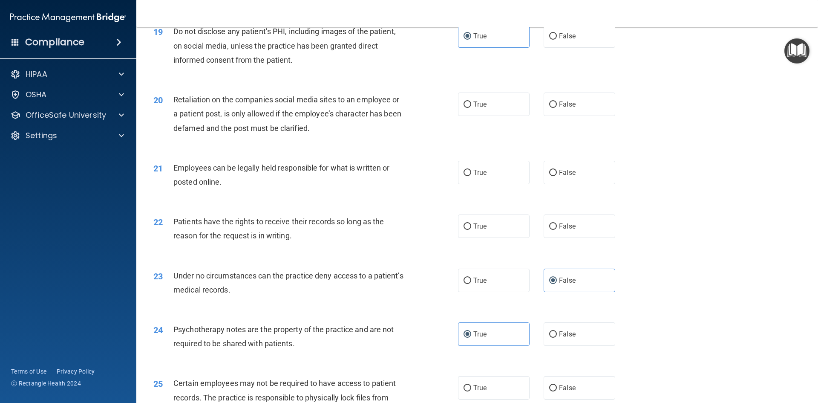
scroll to position [1278, 0]
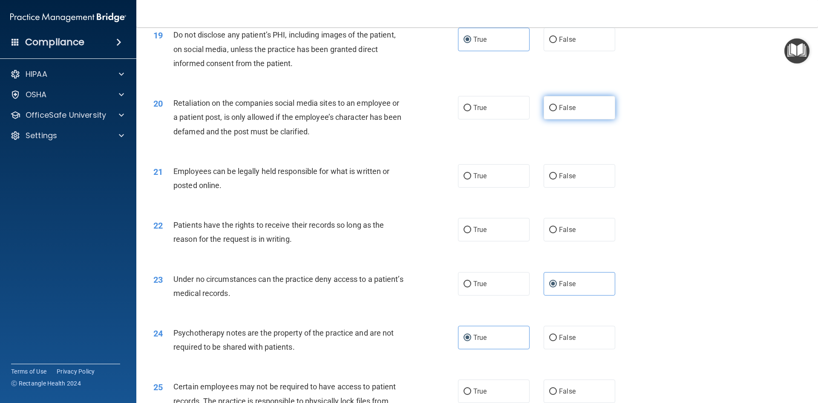
click at [552, 111] on input "False" at bounding box center [553, 108] width 8 height 6
radio input "true"
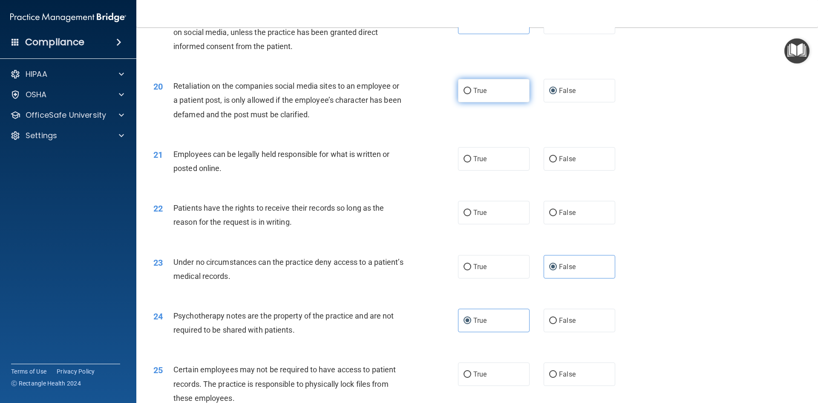
scroll to position [1310, 0]
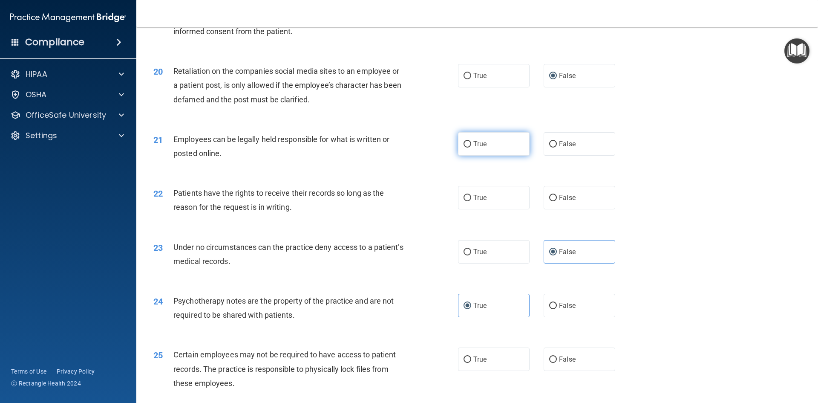
click at [467, 154] on label "True" at bounding box center [494, 143] width 72 height 23
click at [467, 147] on input "True" at bounding box center [467, 144] width 8 height 6
radio input "true"
click at [469, 209] on label "True" at bounding box center [494, 197] width 72 height 23
click at [469, 201] on input "True" at bounding box center [467, 198] width 8 height 6
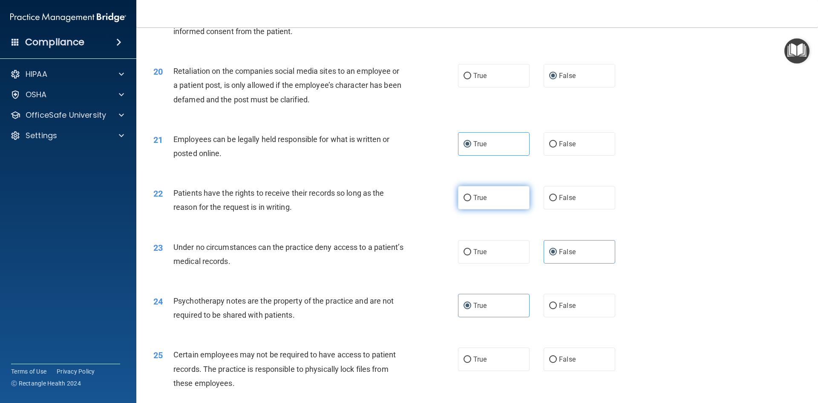
radio input "true"
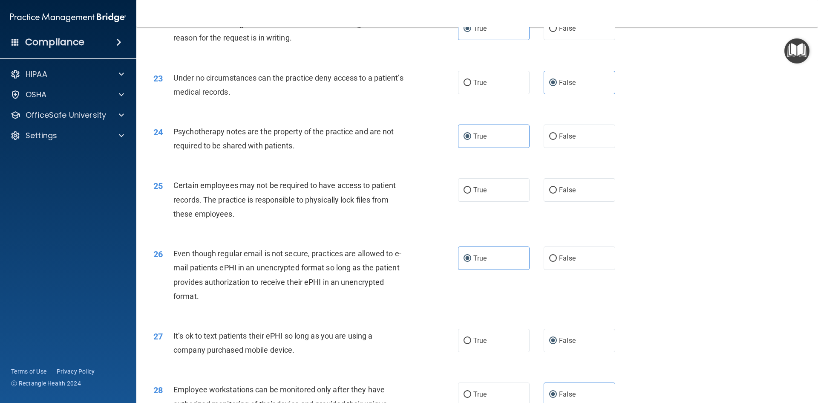
scroll to position [1480, 0]
click at [481, 193] on span "True" at bounding box center [479, 188] width 13 height 8
click at [471, 192] on input "True" at bounding box center [467, 189] width 8 height 6
radio input "true"
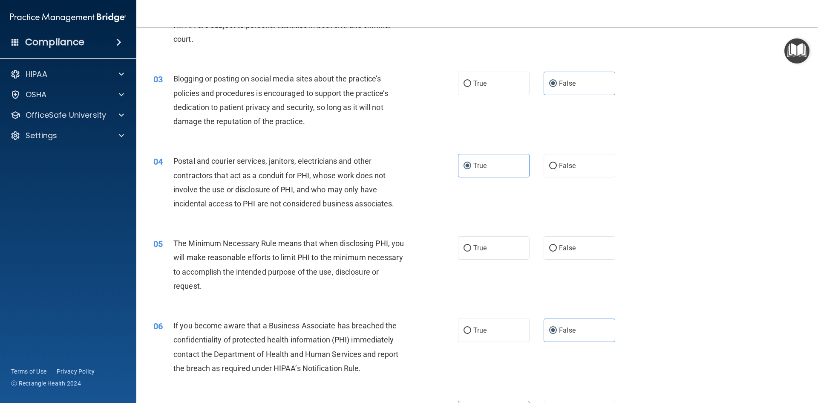
scroll to position [117, 0]
click at [463, 255] on label "True" at bounding box center [494, 247] width 72 height 23
click at [463, 252] on input "True" at bounding box center [467, 248] width 8 height 6
radio input "true"
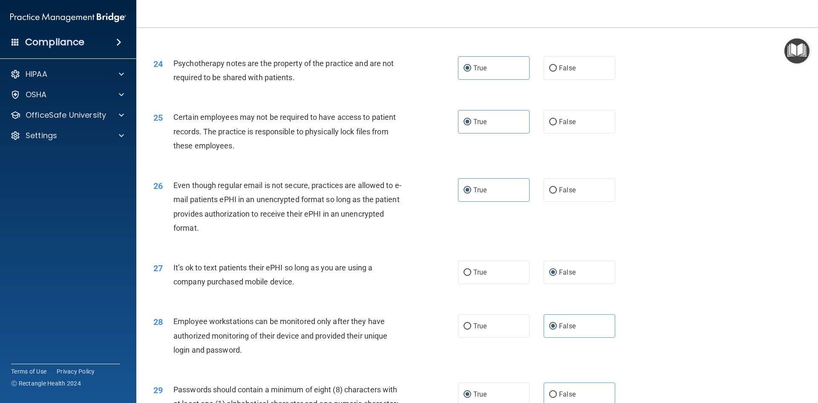
scroll to position [1736, 0]
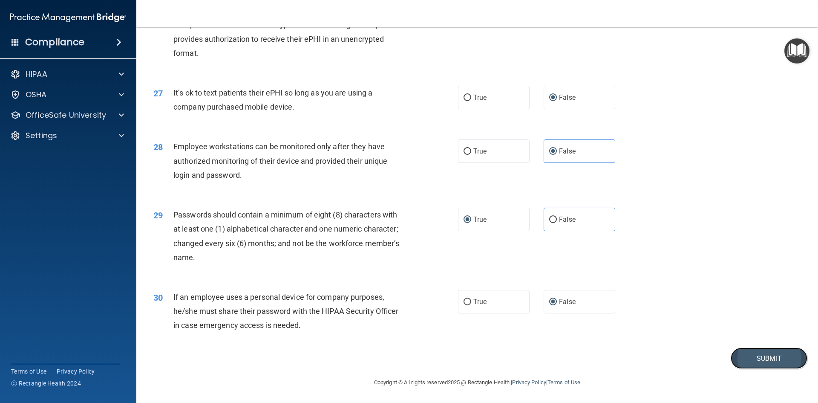
click at [765, 356] on button "Submit" at bounding box center [769, 358] width 77 height 22
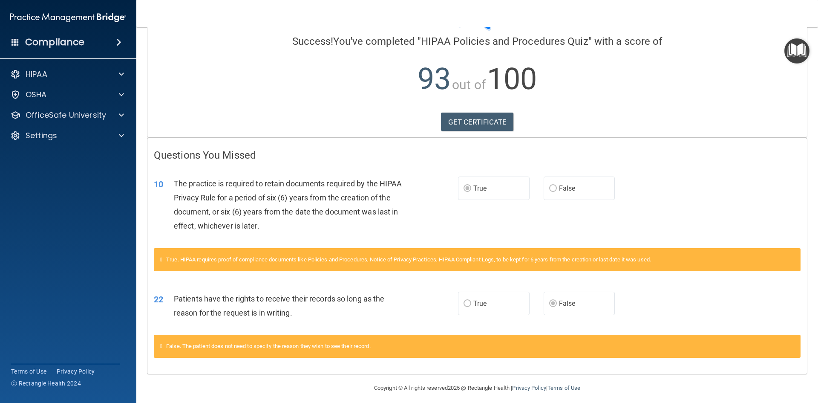
scroll to position [69, 0]
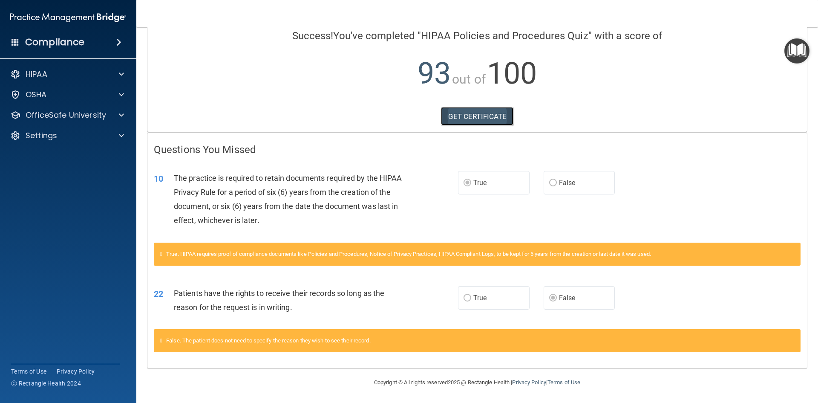
click at [452, 121] on link "GET CERTIFICATE" at bounding box center [477, 116] width 73 height 19
click at [85, 117] on p "OfficeSafe University" at bounding box center [66, 115] width 81 height 10
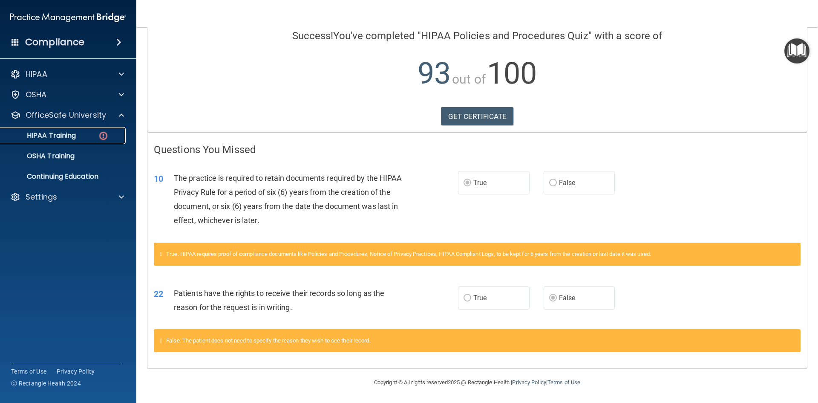
click at [90, 131] on link "HIPAA Training" at bounding box center [58, 135] width 134 height 17
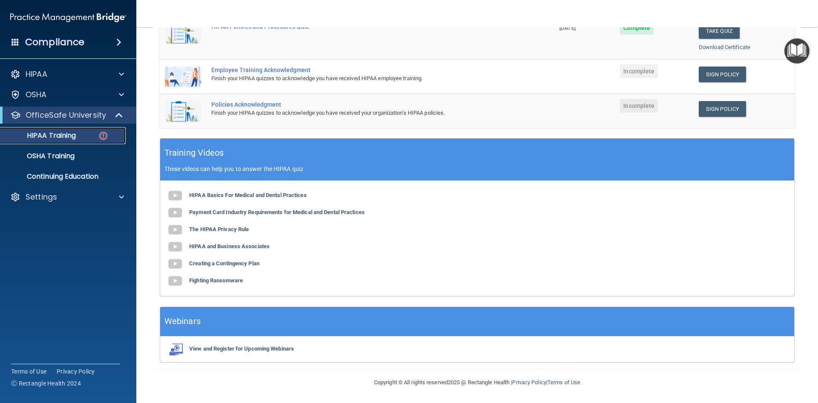
scroll to position [178, 0]
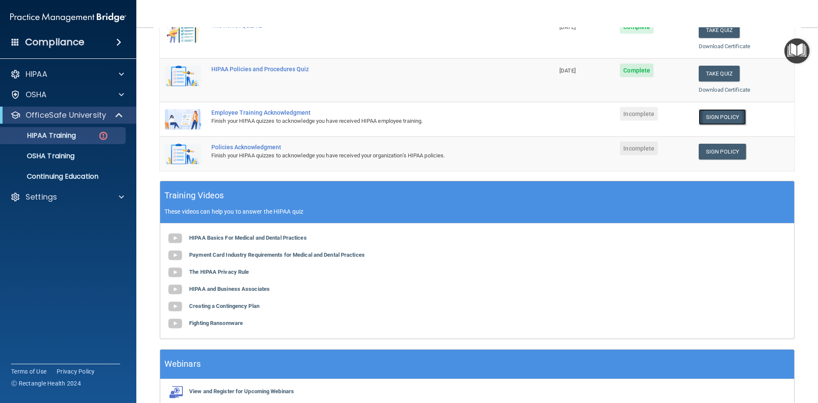
click at [703, 115] on link "Sign Policy" at bounding box center [722, 117] width 47 height 16
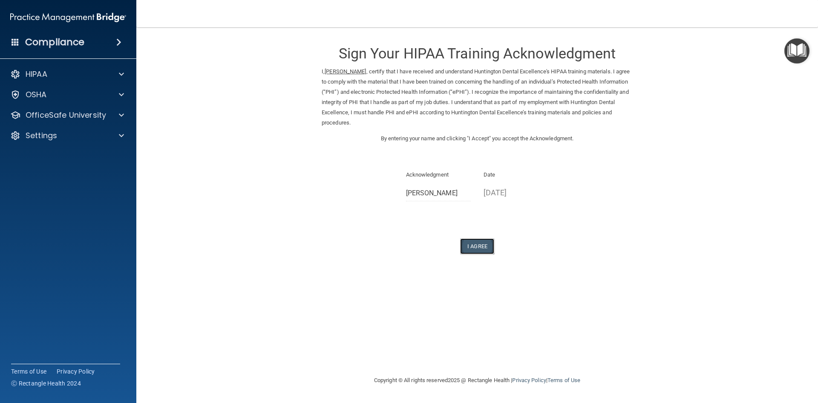
click at [492, 247] on button "I Agree" at bounding box center [477, 246] width 34 height 16
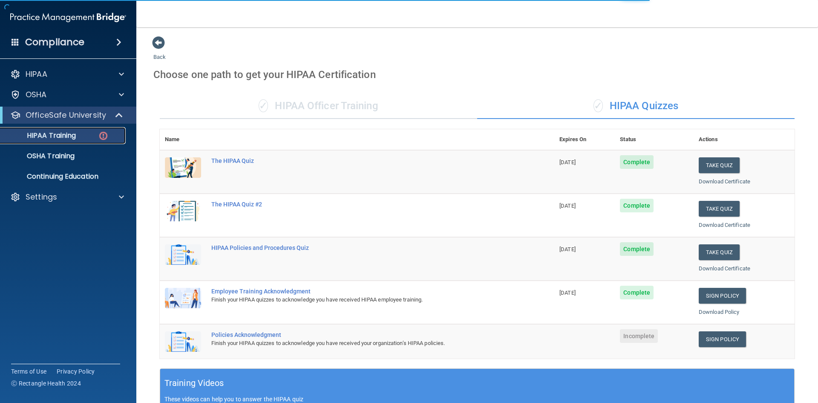
click at [59, 141] on link "HIPAA Training" at bounding box center [58, 135] width 134 height 17
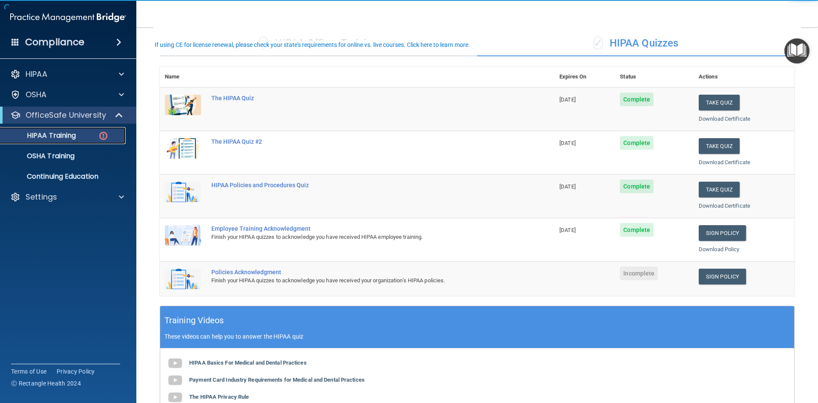
scroll to position [85, 0]
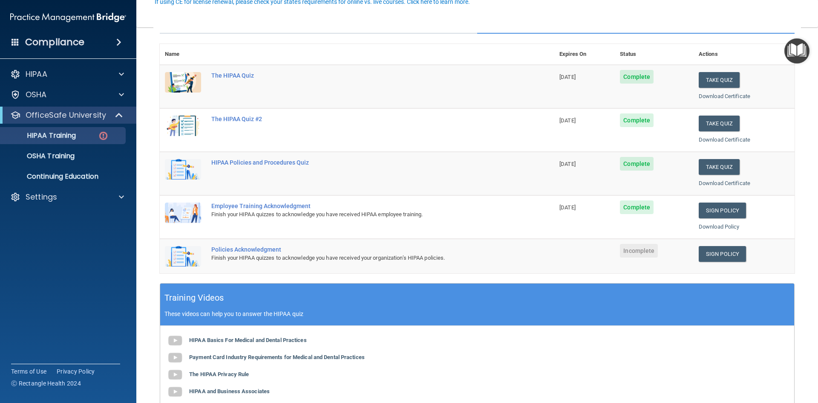
click at [786, 110] on td "Take Quiz Download Certificate" at bounding box center [743, 129] width 101 height 43
click at [732, 252] on link "Sign Policy" at bounding box center [722, 254] width 47 height 16
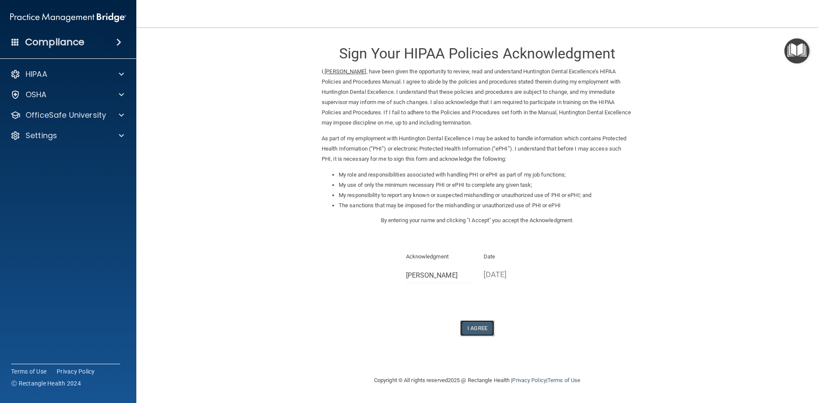
click at [475, 323] on button "I Agree" at bounding box center [477, 328] width 34 height 16
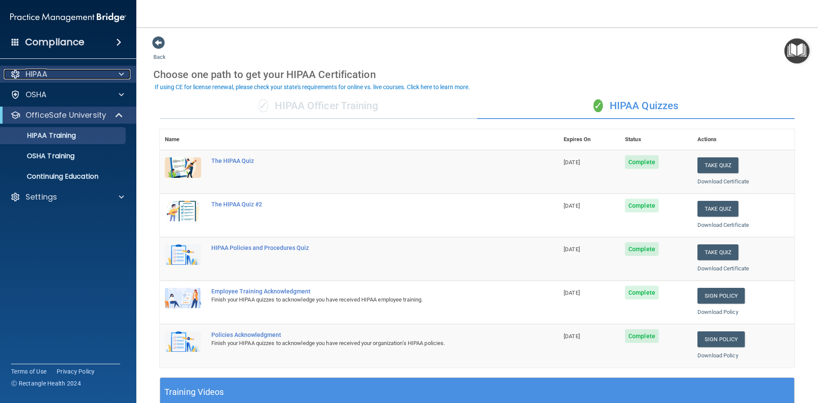
click at [35, 75] on p "HIPAA" at bounding box center [37, 74] width 22 height 10
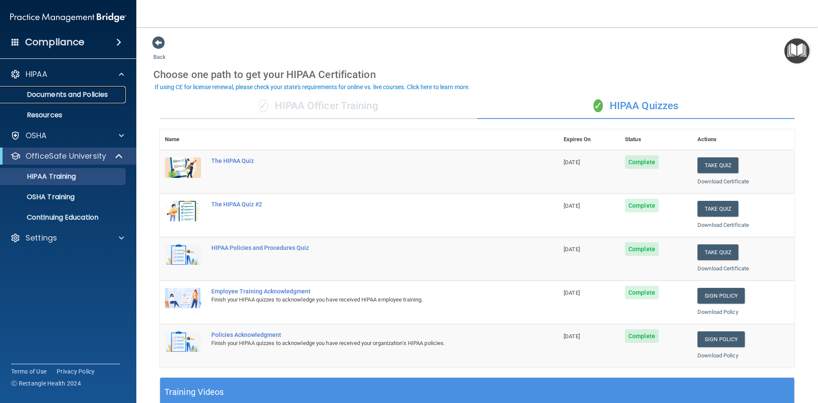
click at [45, 95] on p "Documents and Policies" at bounding box center [64, 94] width 116 height 9
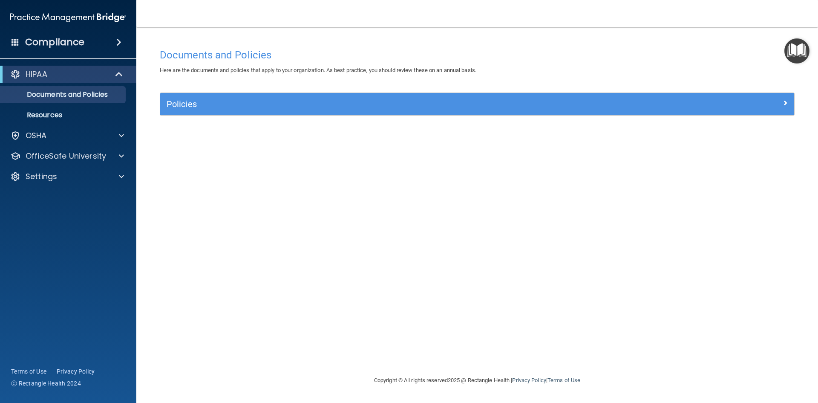
click at [616, 112] on div "Policies" at bounding box center [477, 104] width 634 height 22
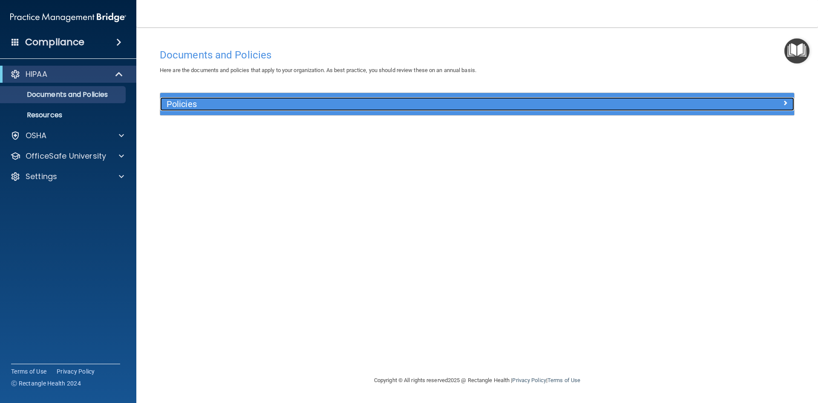
click at [234, 110] on div "Policies" at bounding box center [397, 104] width 475 height 14
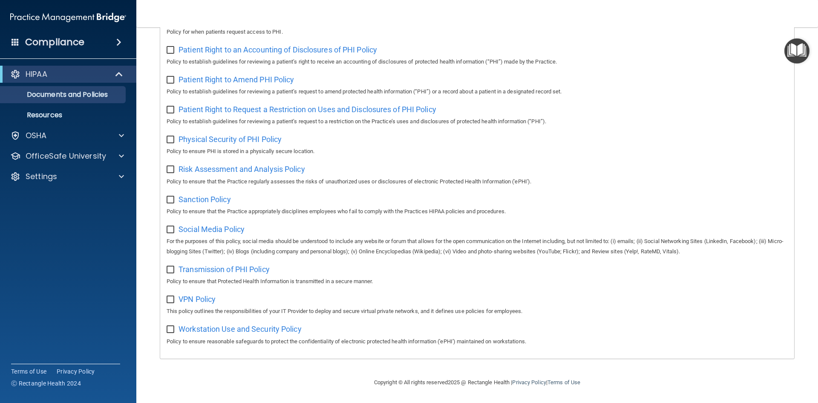
scroll to position [452, 0]
click at [37, 95] on p "Documents and Policies" at bounding box center [64, 94] width 116 height 9
click at [49, 141] on div "OSHA" at bounding box center [68, 135] width 137 height 17
click at [114, 138] on div at bounding box center [119, 135] width 21 height 10
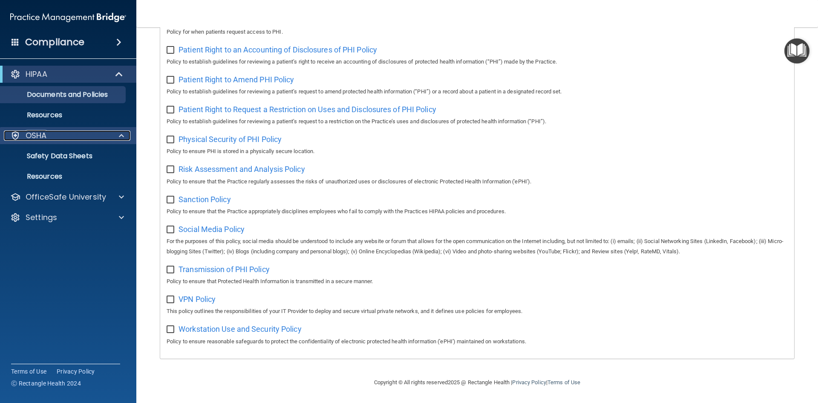
click at [114, 138] on div at bounding box center [119, 135] width 21 height 10
click at [115, 136] on div at bounding box center [119, 135] width 21 height 10
click at [107, 151] on link "Safety Data Sheets" at bounding box center [58, 155] width 134 height 17
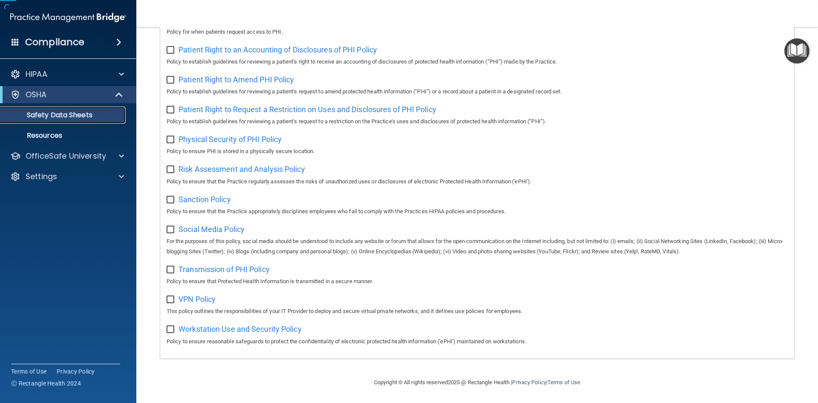
click at [107, 144] on ul "Documents Safety Data Sheets Self-Assessment Injury and Illness Report Resources" at bounding box center [68, 123] width 154 height 41
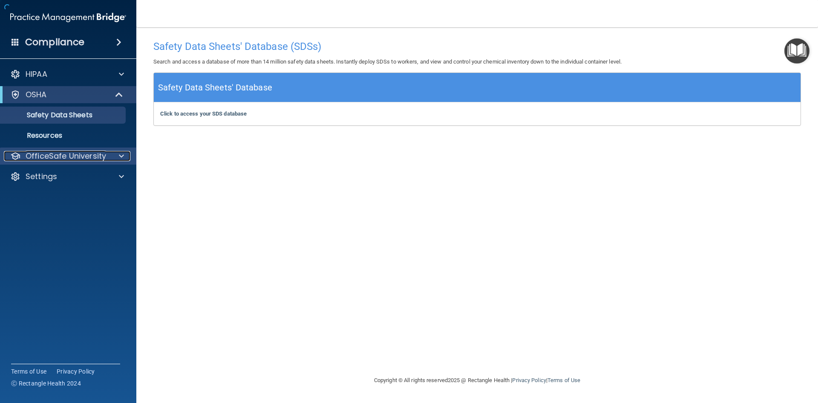
click at [50, 157] on p "OfficeSafe University" at bounding box center [66, 156] width 81 height 10
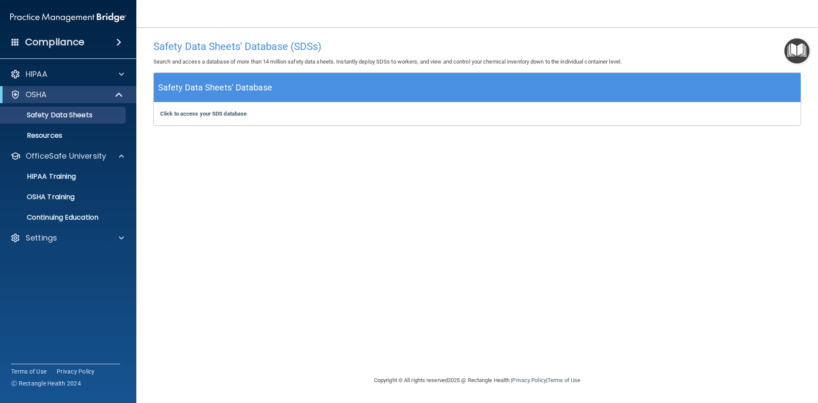
click at [46, 37] on h4 "Compliance" at bounding box center [54, 42] width 59 height 12
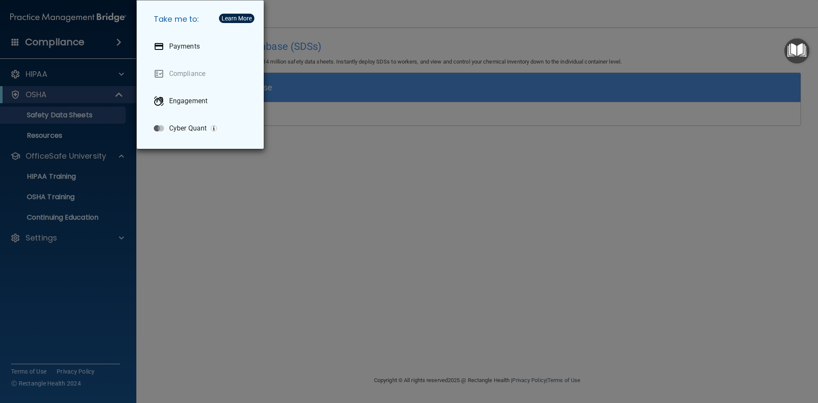
click at [92, 55] on div "Take me to: Payments Compliance Engagement Cyber Quant" at bounding box center [409, 201] width 818 height 403
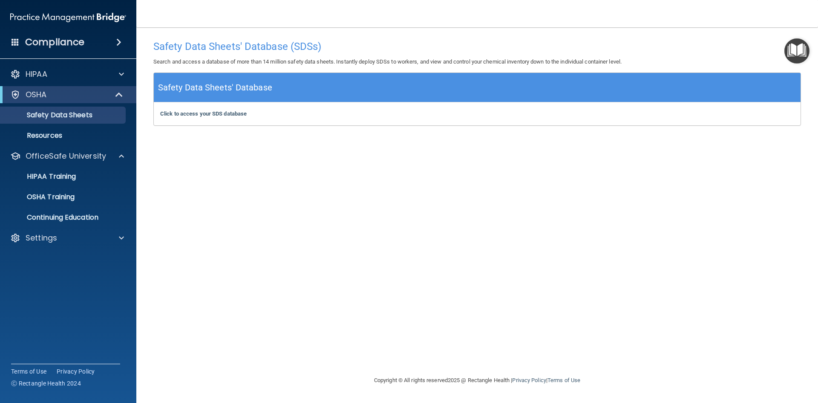
click at [85, 43] on div "Compliance" at bounding box center [68, 42] width 136 height 19
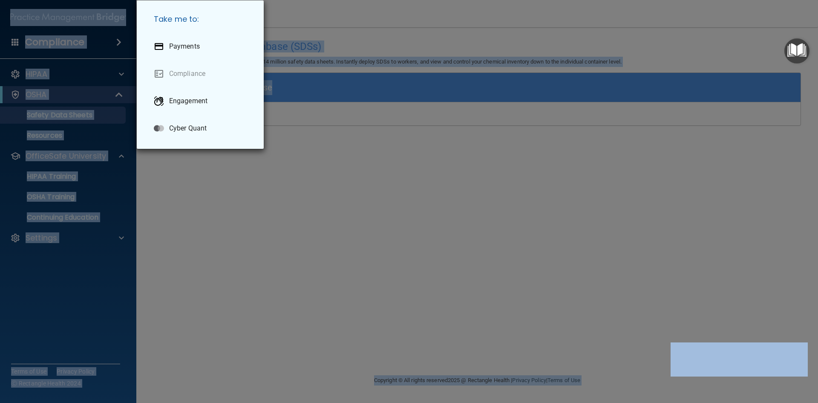
click at [85, 43] on div "Take me to: Payments Compliance Engagement Cyber Quant" at bounding box center [409, 201] width 818 height 403
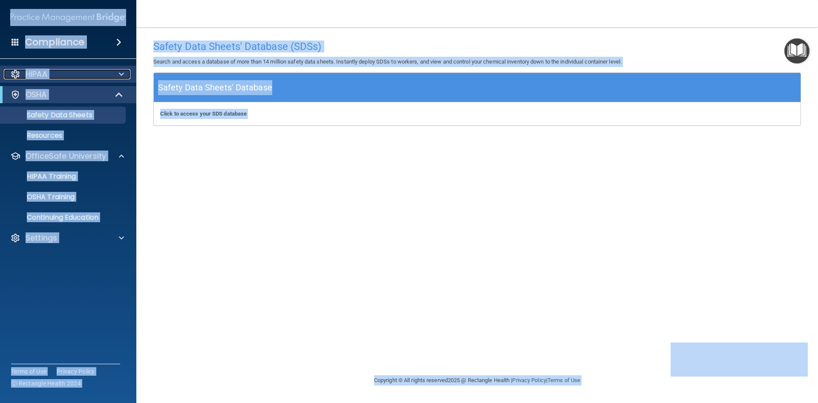
click at [55, 70] on div "HIPAA" at bounding box center [57, 74] width 106 height 10
